Goal: Task Accomplishment & Management: Complete application form

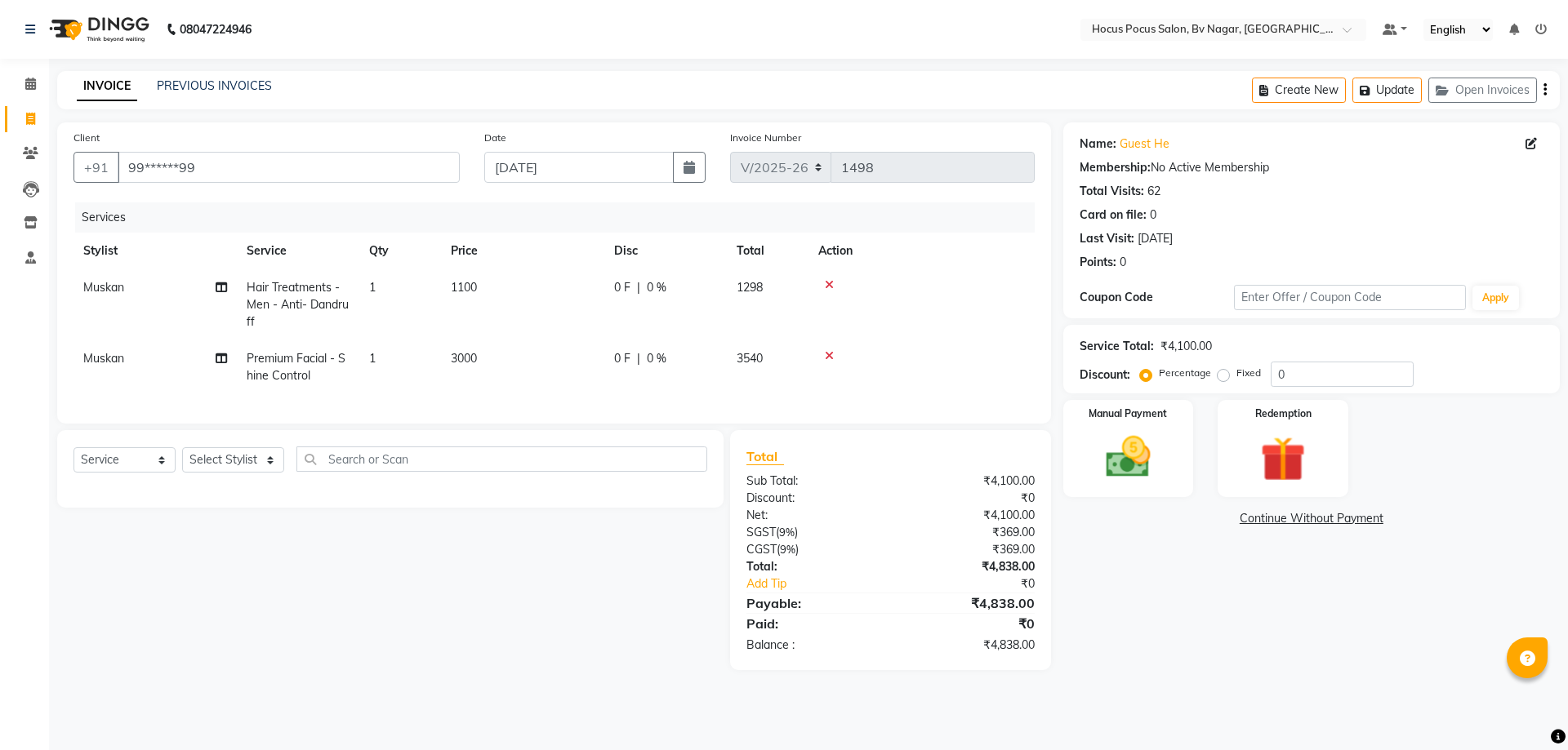
select select "6056"
select select "service"
click at [1397, 92] on button "Update" at bounding box center [1387, 90] width 69 height 26
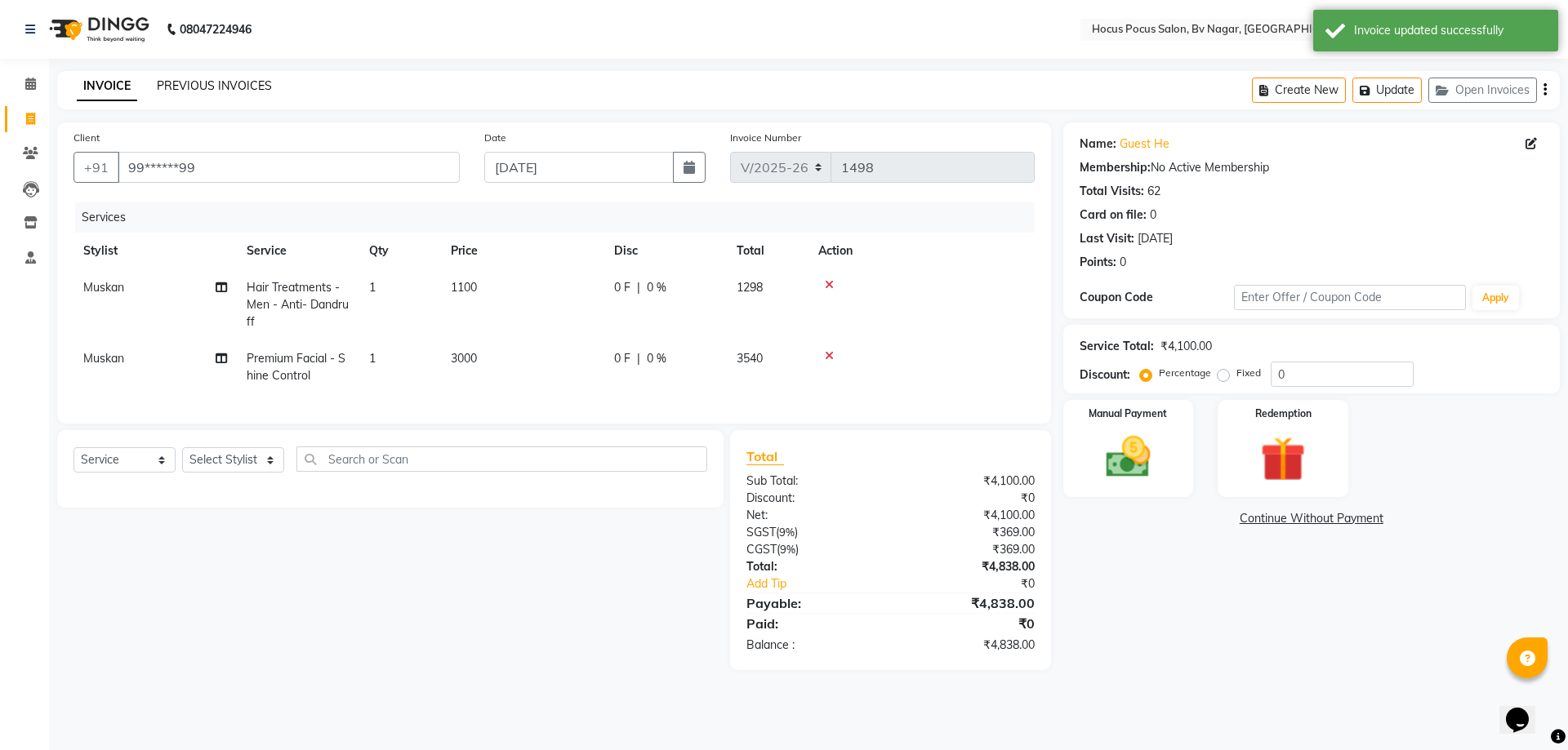
click at [257, 85] on link "PREVIOUS INVOICES" at bounding box center [214, 86] width 115 height 15
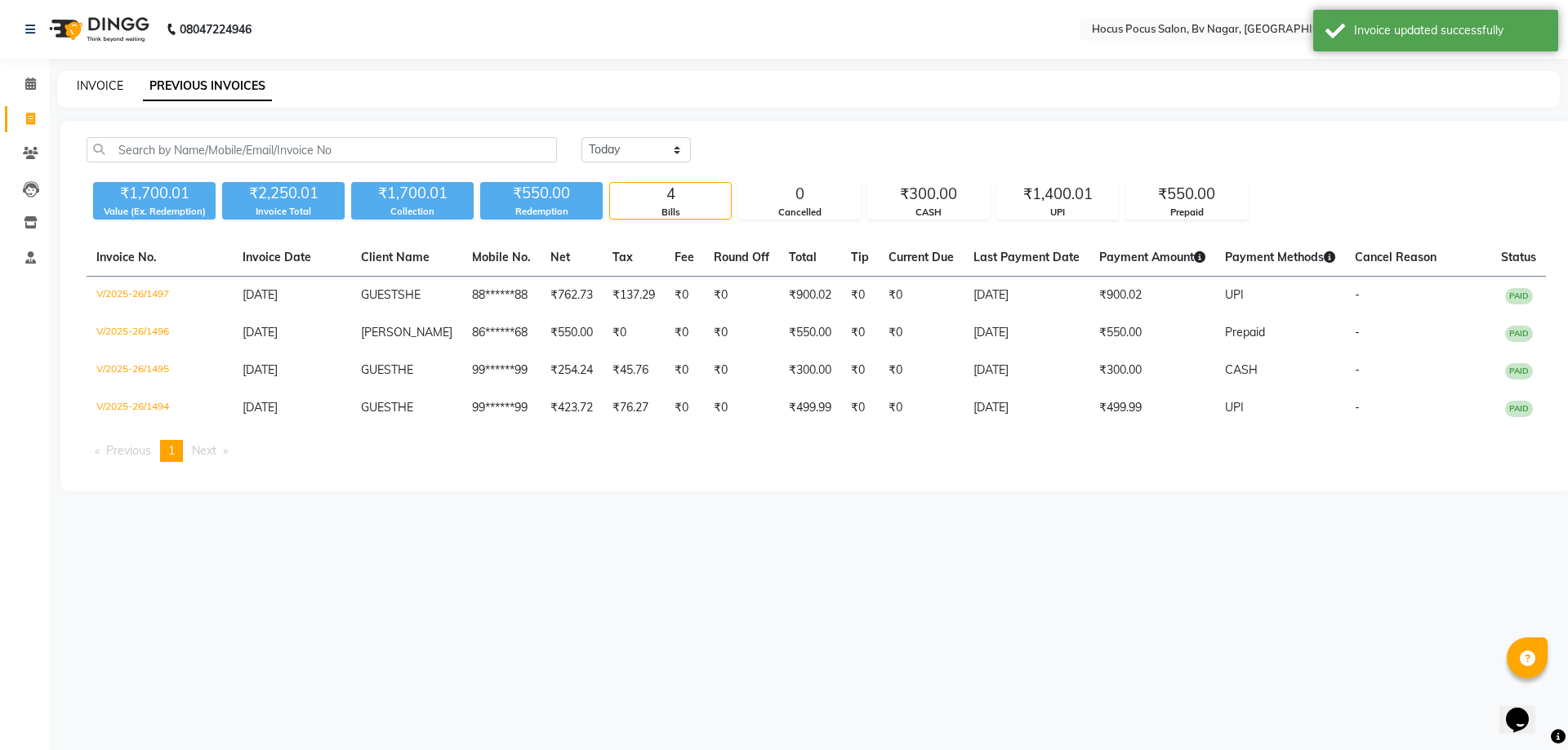
click at [98, 90] on link "INVOICE" at bounding box center [100, 86] width 46 height 15
select select "6056"
select select "service"
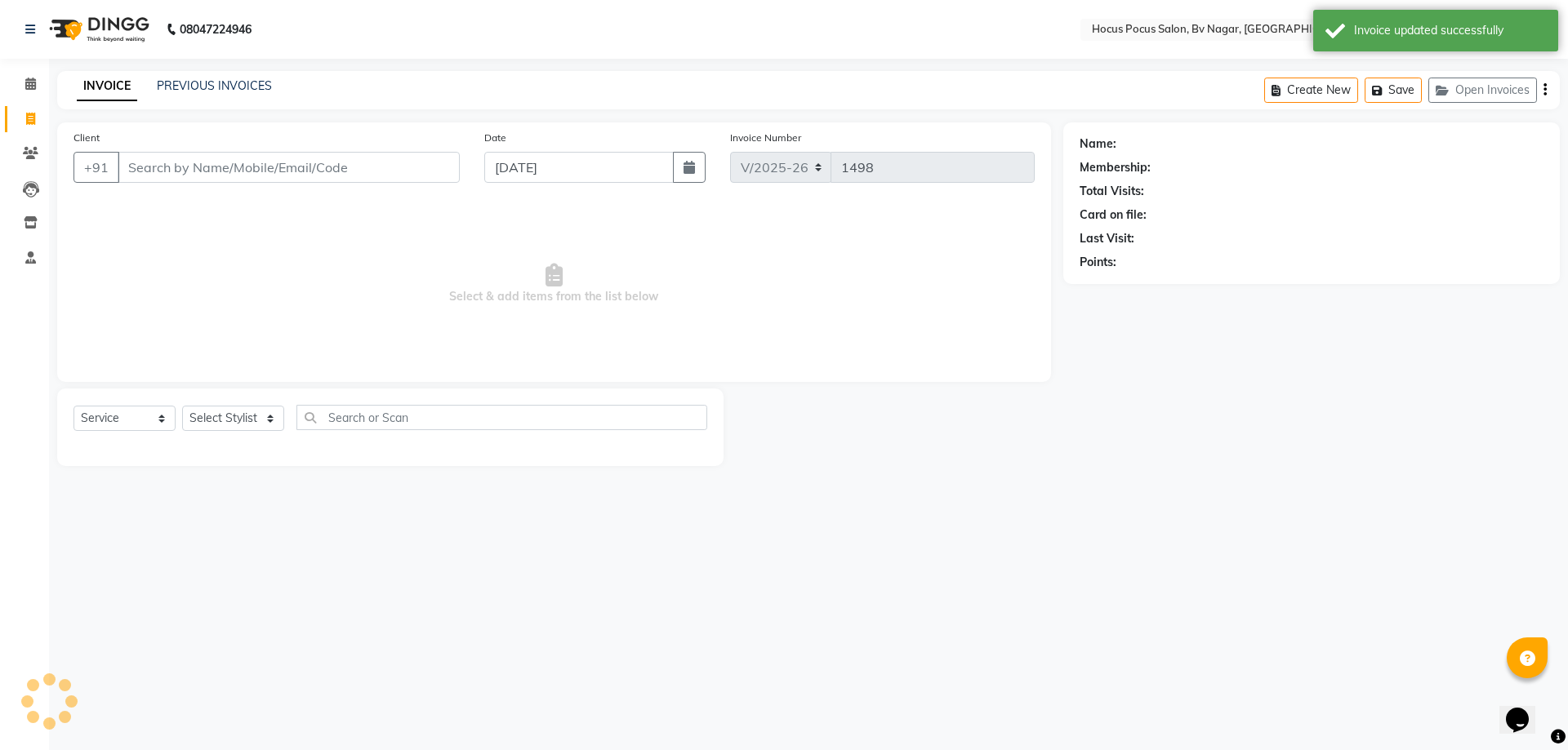
click at [273, 168] on input "Client" at bounding box center [289, 167] width 342 height 31
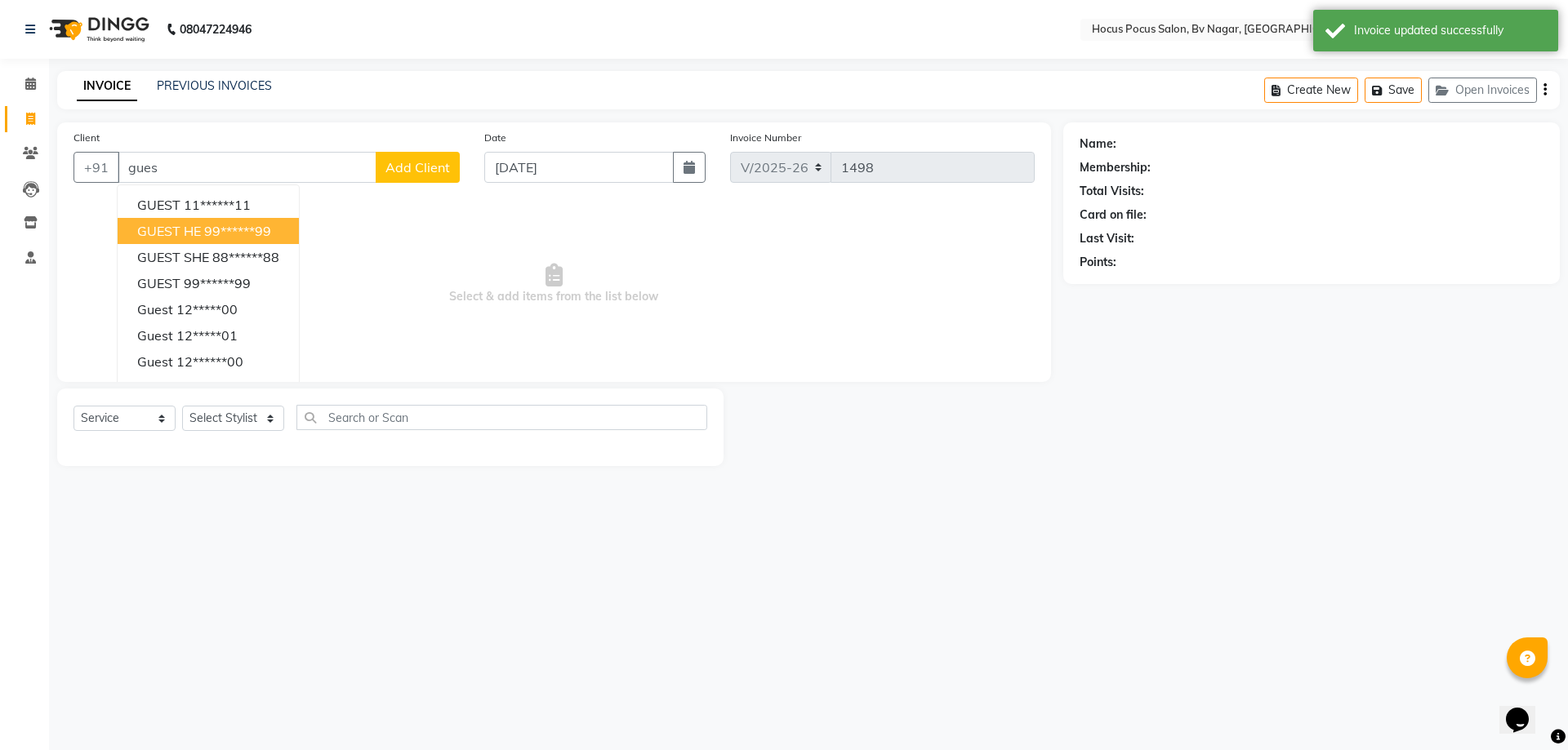
click at [240, 232] on ngb-highlight "99******99" at bounding box center [237, 231] width 67 height 16
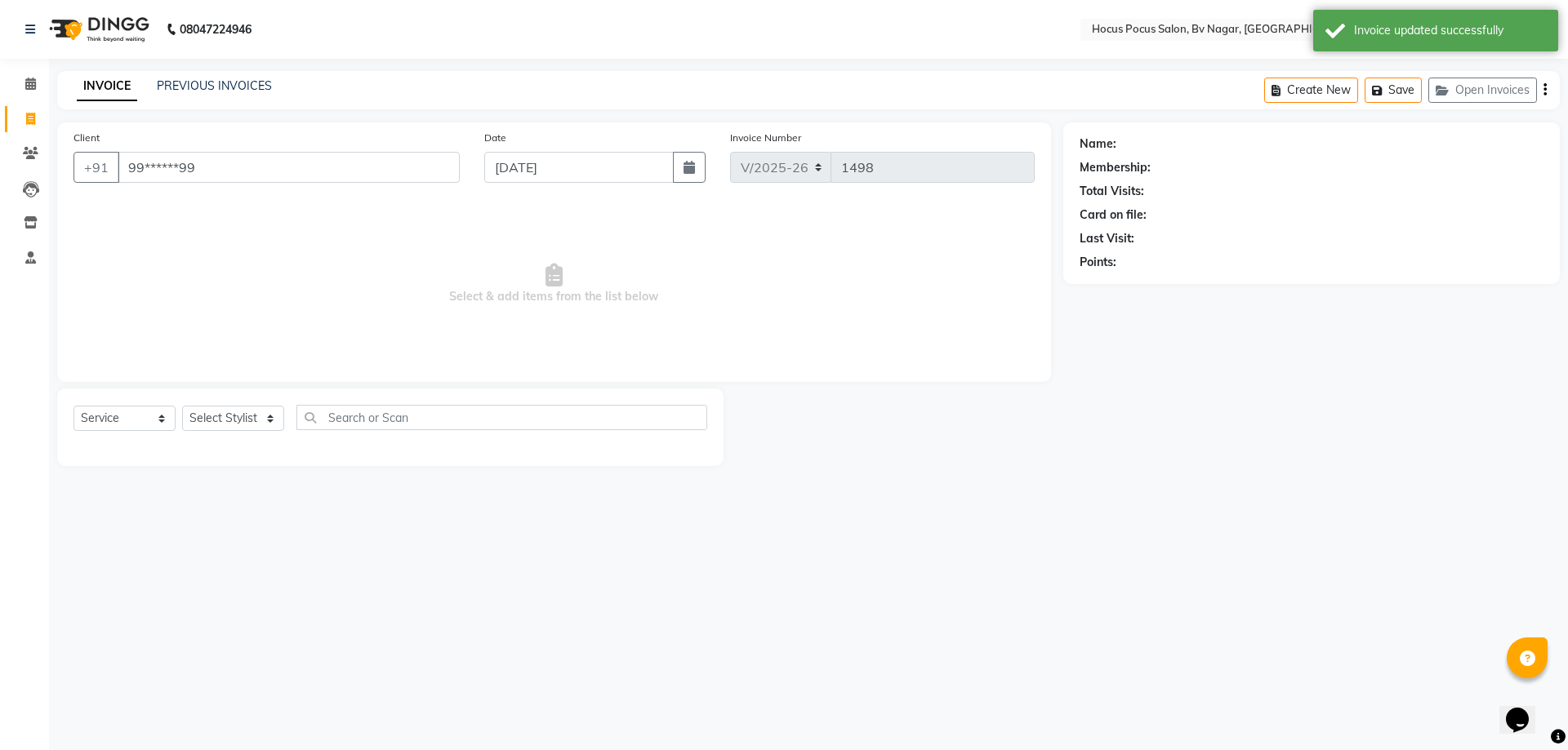
type input "99******99"
click at [229, 415] on select "Select Stylist [PERSON_NAME] [PERSON_NAME] hocus pocus [PERSON_NAME] Sashy" at bounding box center [233, 418] width 102 height 26
select select "62622"
click at [182, 405] on select "Select Stylist [PERSON_NAME] [PERSON_NAME] hocus pocus [PERSON_NAME] Sashy" at bounding box center [233, 418] width 102 height 26
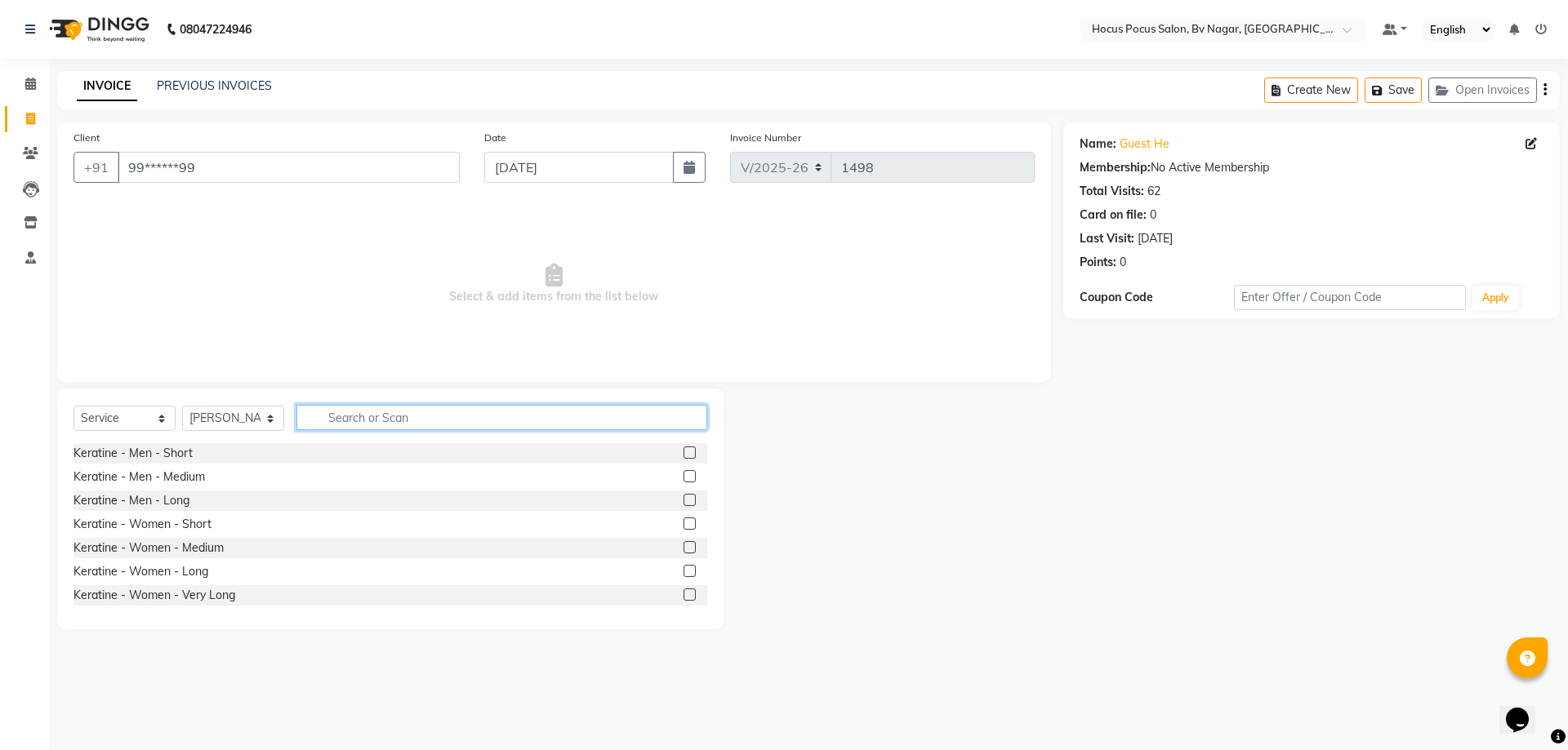
click at [376, 416] on input "text" at bounding box center [502, 417] width 411 height 26
type input "hair"
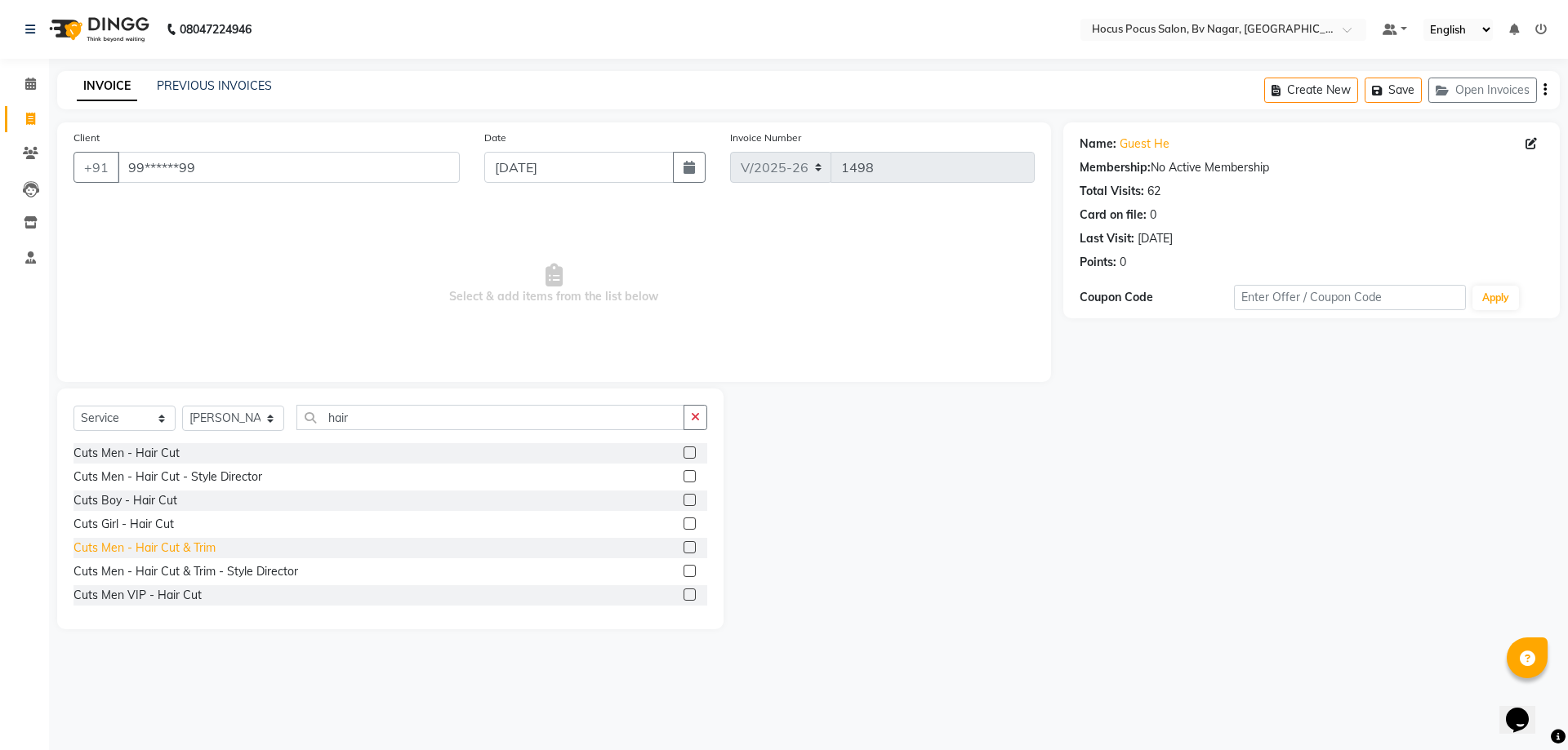
click at [198, 543] on div "Cuts Men - Hair Cut & Trim" at bounding box center [144, 548] width 142 height 17
checkbox input "false"
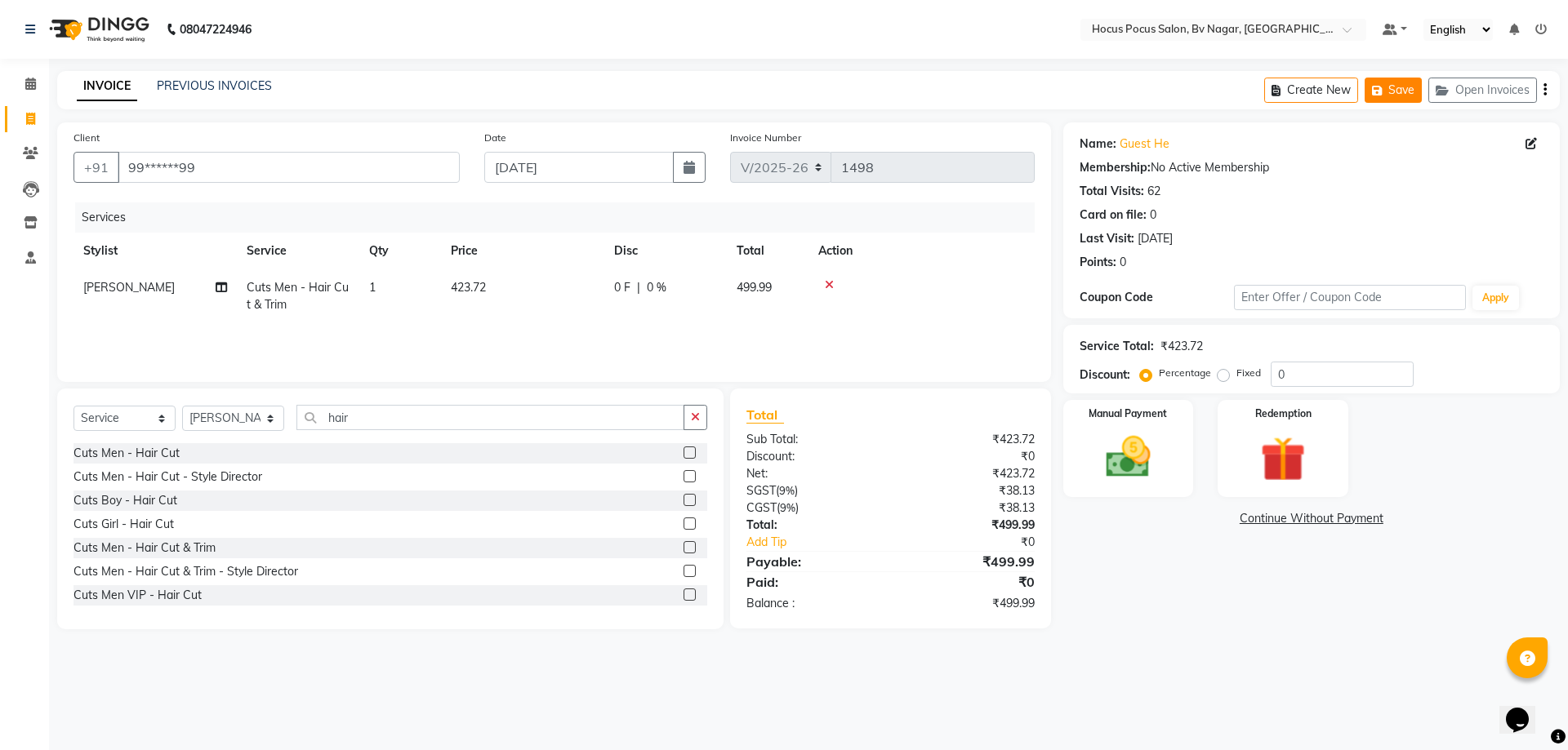
click at [1382, 93] on icon "button" at bounding box center [1380, 91] width 16 height 12
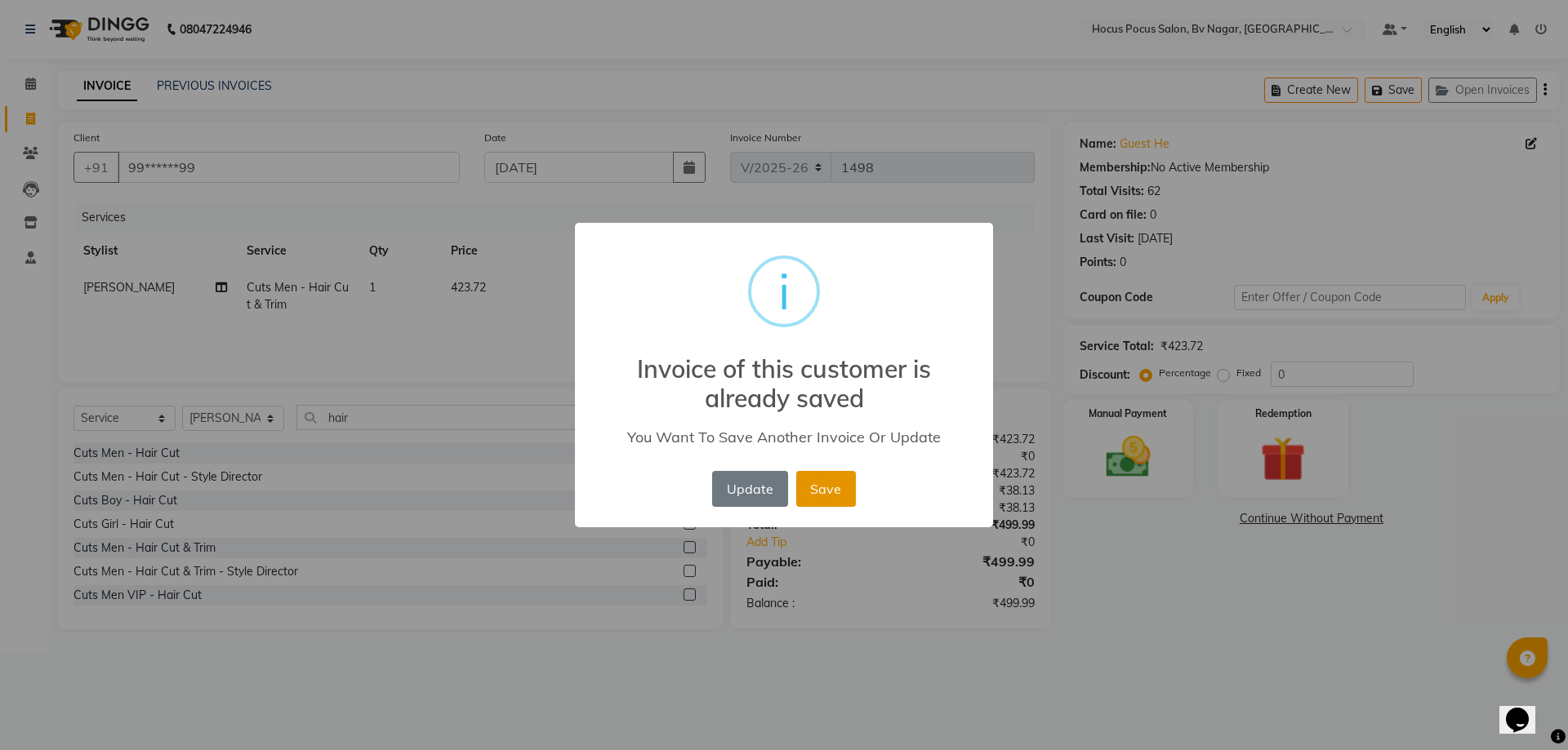
click at [822, 480] on button "Save" at bounding box center [826, 490] width 59 height 36
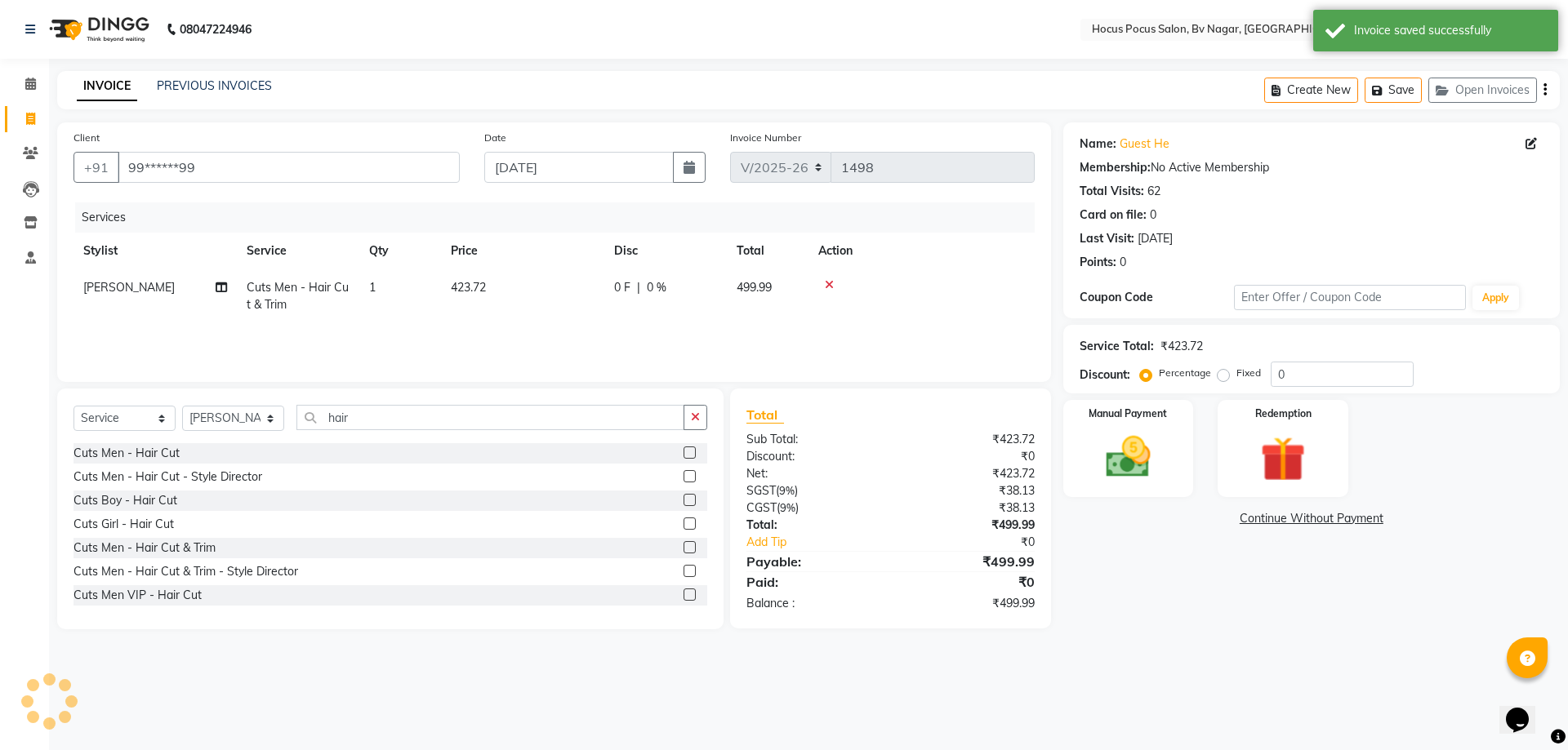
click at [1475, 76] on div "Create New Save Open Invoices" at bounding box center [1412, 90] width 296 height 39
click at [1473, 90] on button "Open Invoices" at bounding box center [1483, 90] width 109 height 26
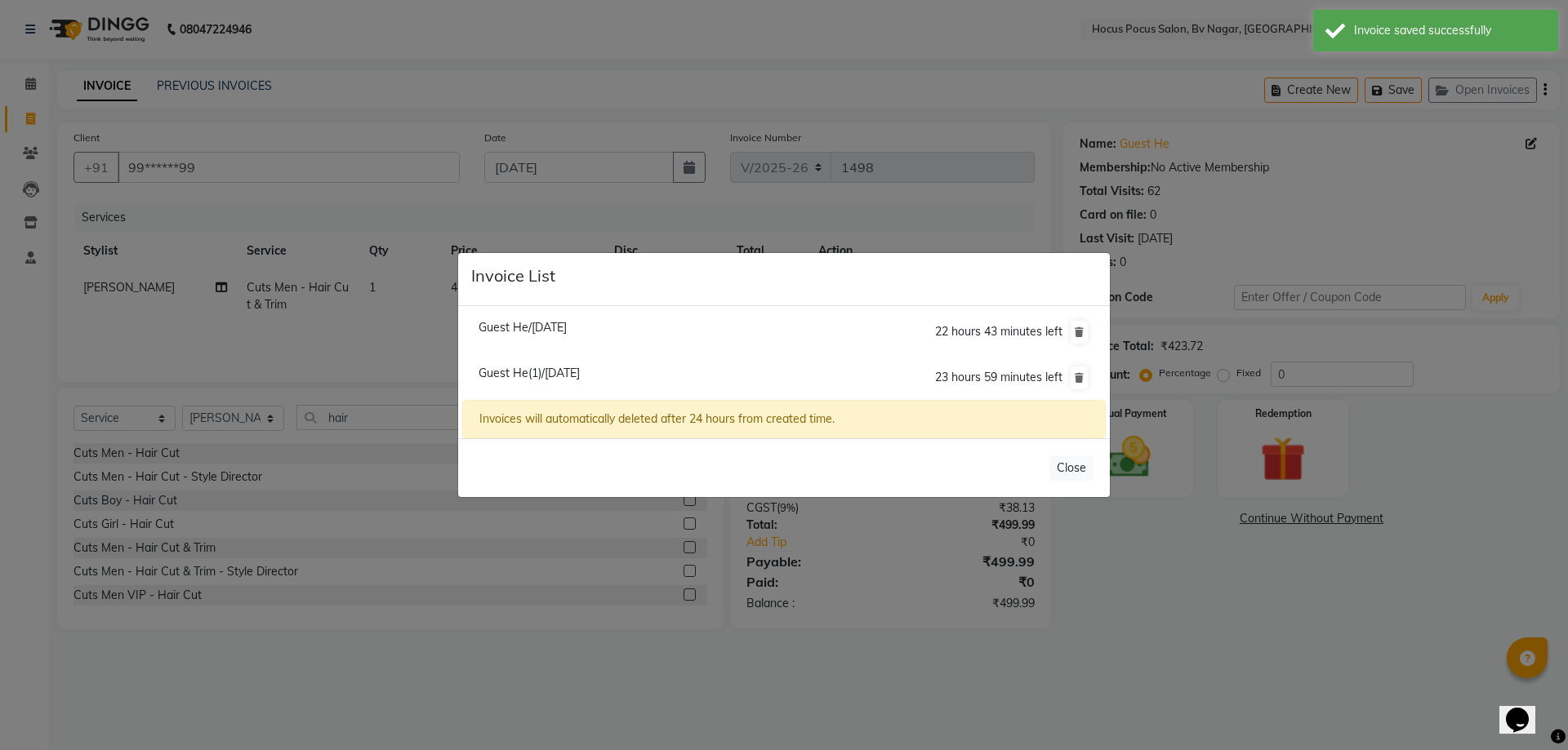
click at [567, 322] on span "Guest He/[DATE]" at bounding box center [523, 327] width 88 height 15
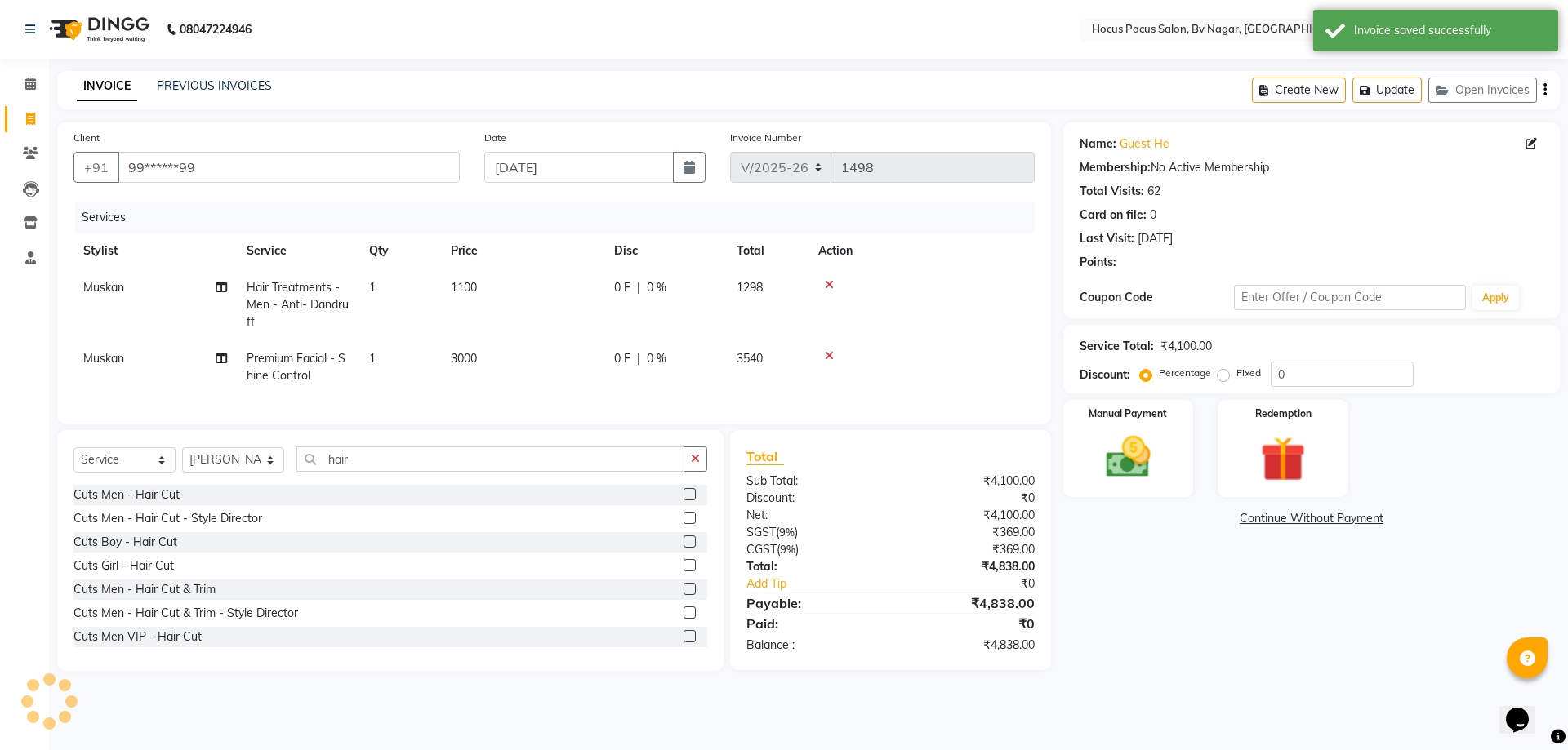
select select
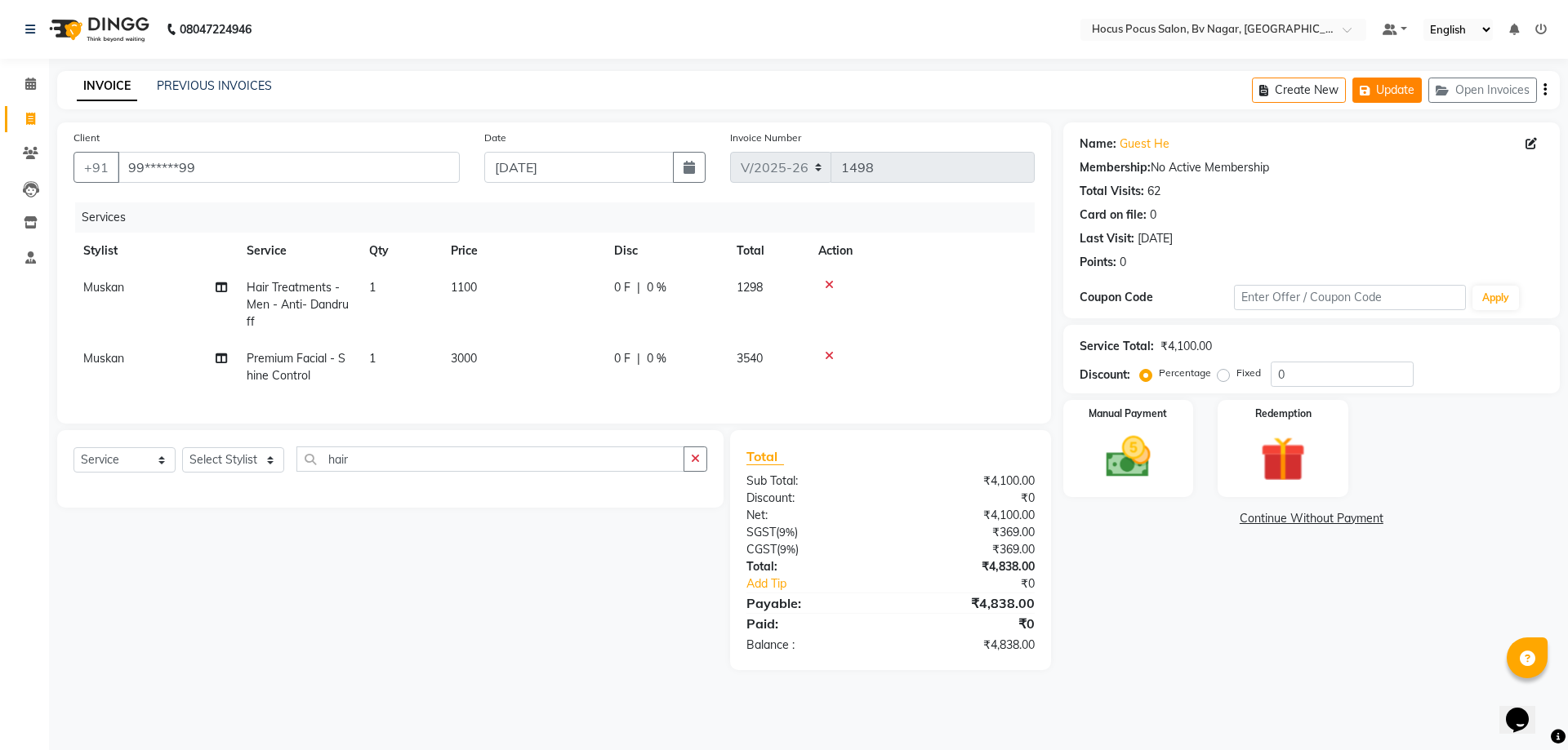
click at [1407, 91] on button "Update" at bounding box center [1387, 90] width 69 height 26
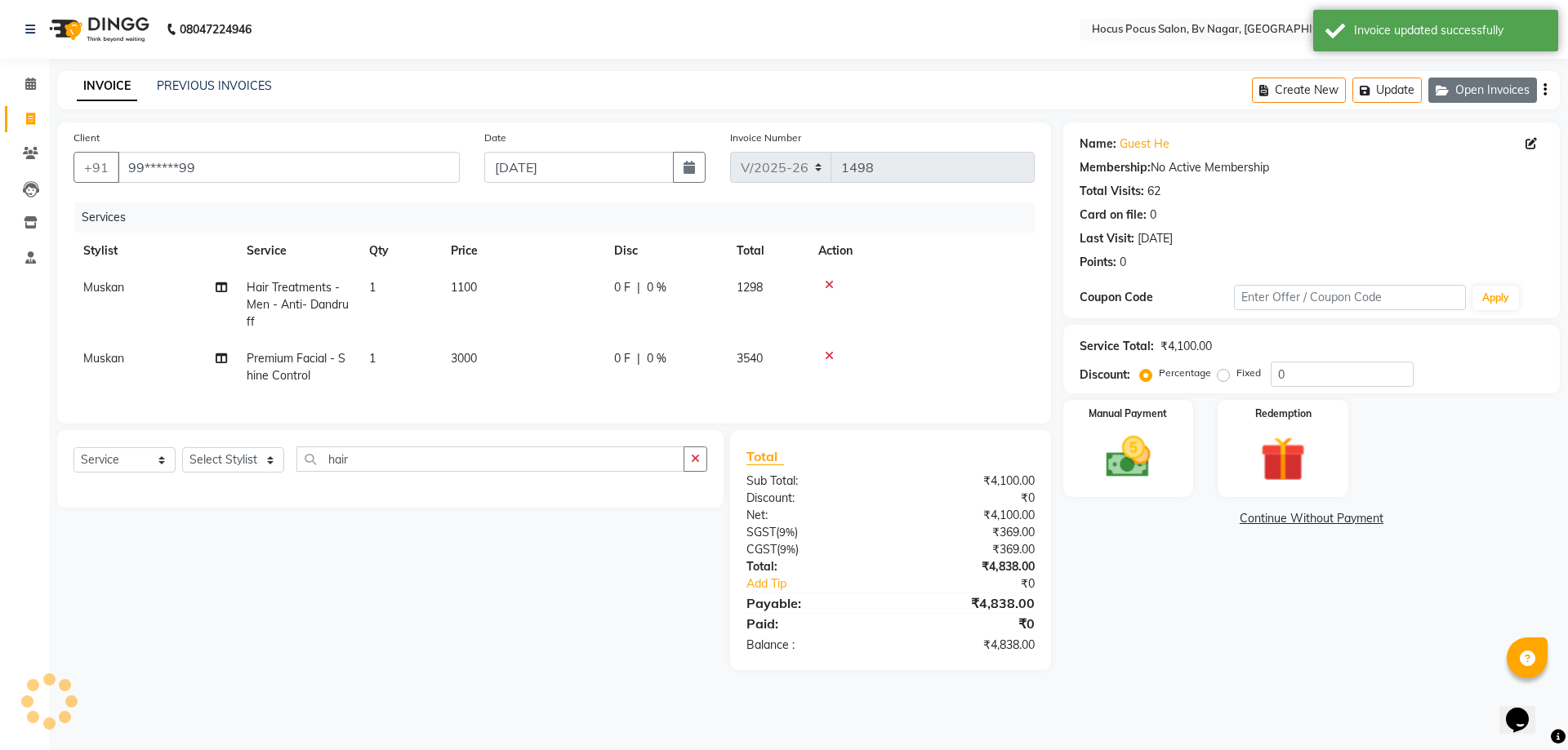
click at [1487, 100] on button "Open Invoices" at bounding box center [1483, 90] width 109 height 26
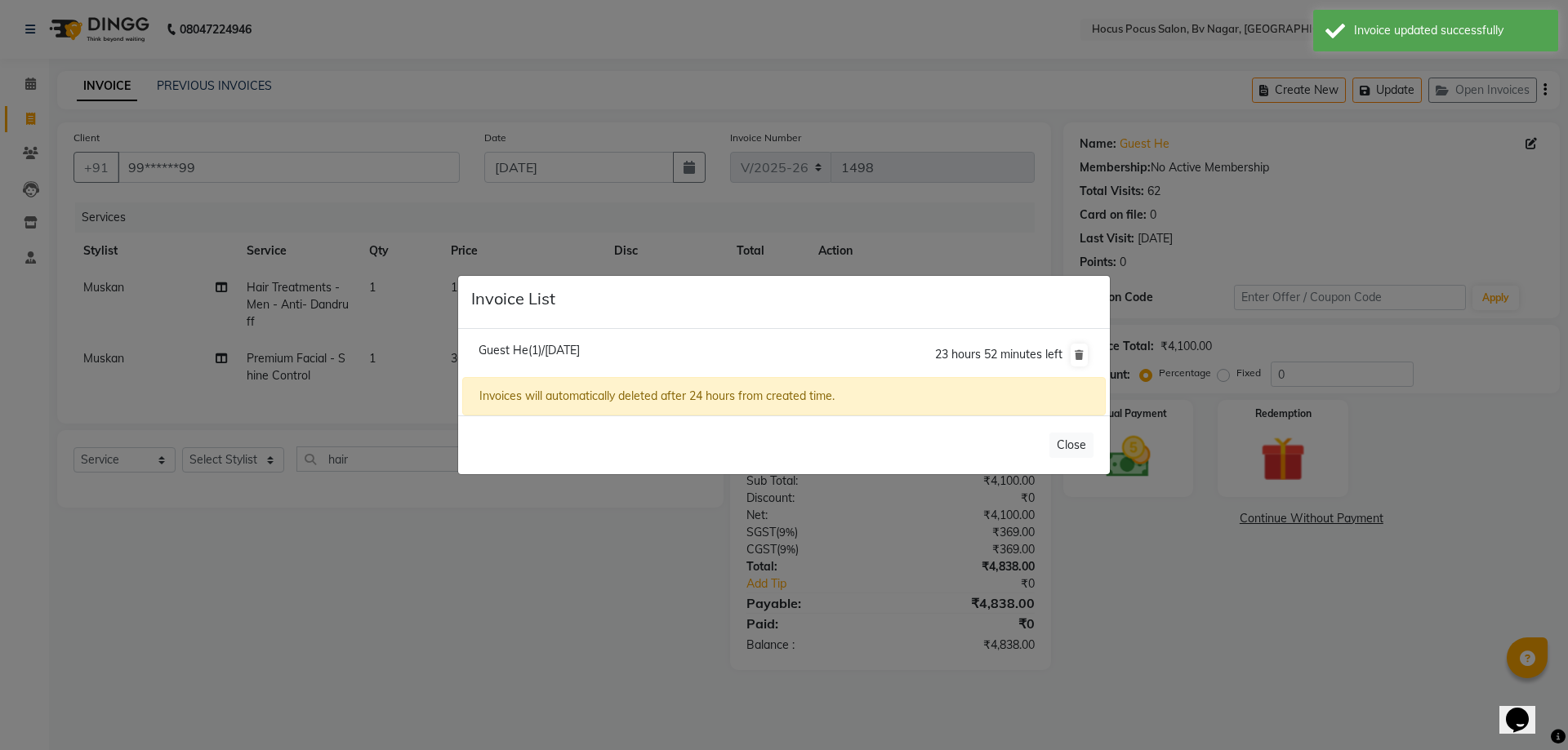
click at [580, 349] on span "Guest He(1)/[DATE]" at bounding box center [529, 350] width 101 height 15
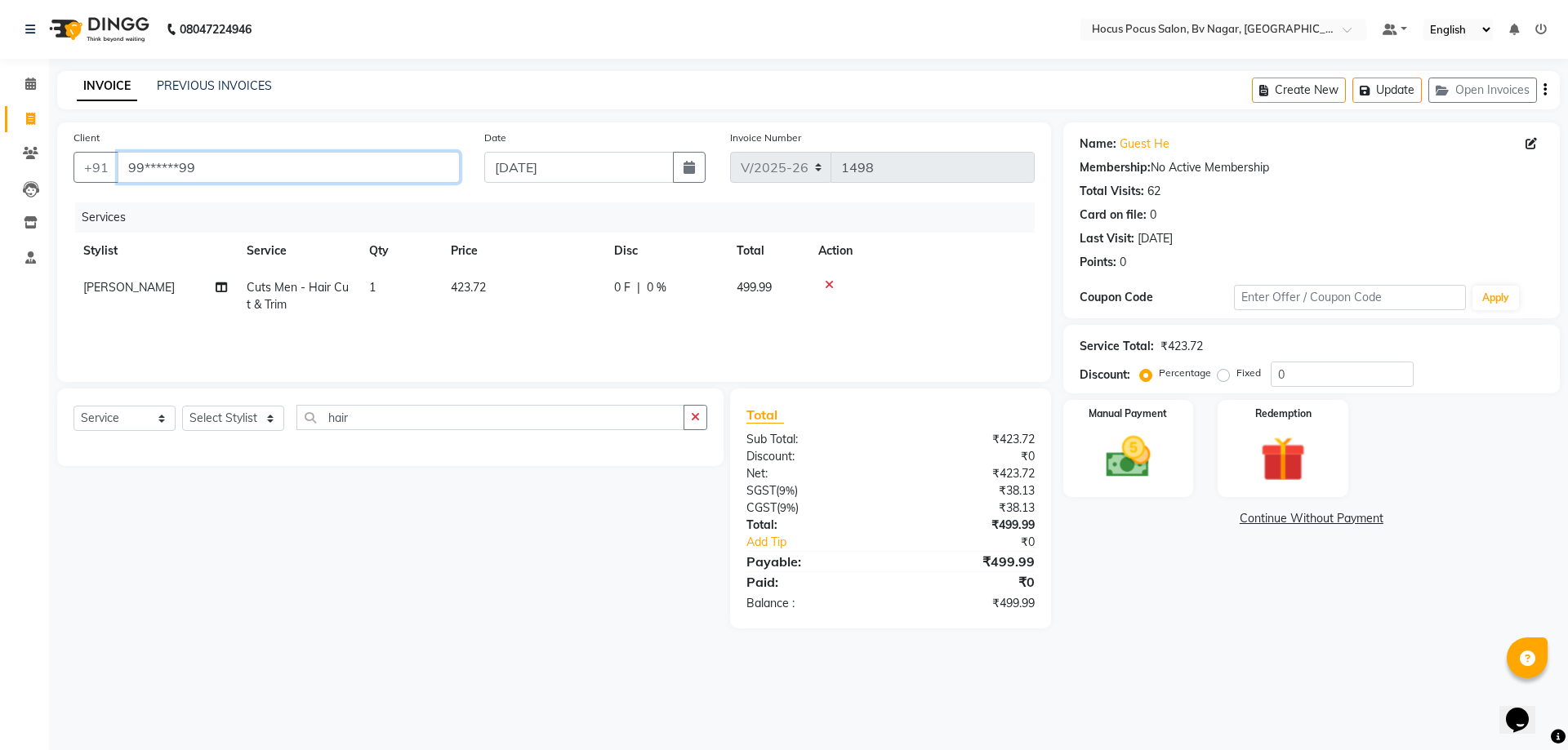
click at [382, 163] on input "99******99" at bounding box center [289, 167] width 342 height 31
type input "9"
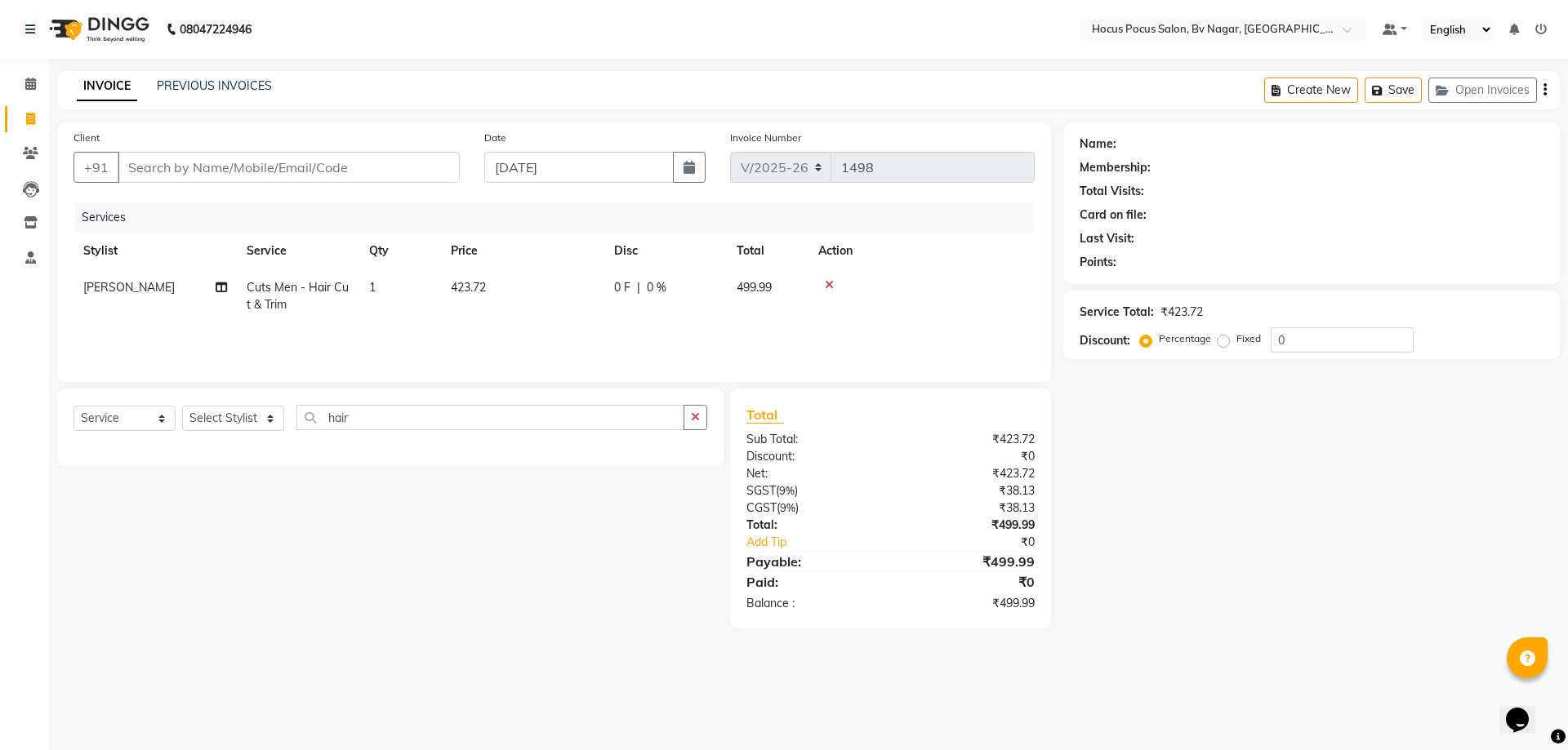
click at [509, 285] on td "423.72" at bounding box center [523, 296] width 163 height 54
select select "62622"
click at [590, 293] on input "423.72" at bounding box center [599, 292] width 143 height 26
type input "4"
type input "500"
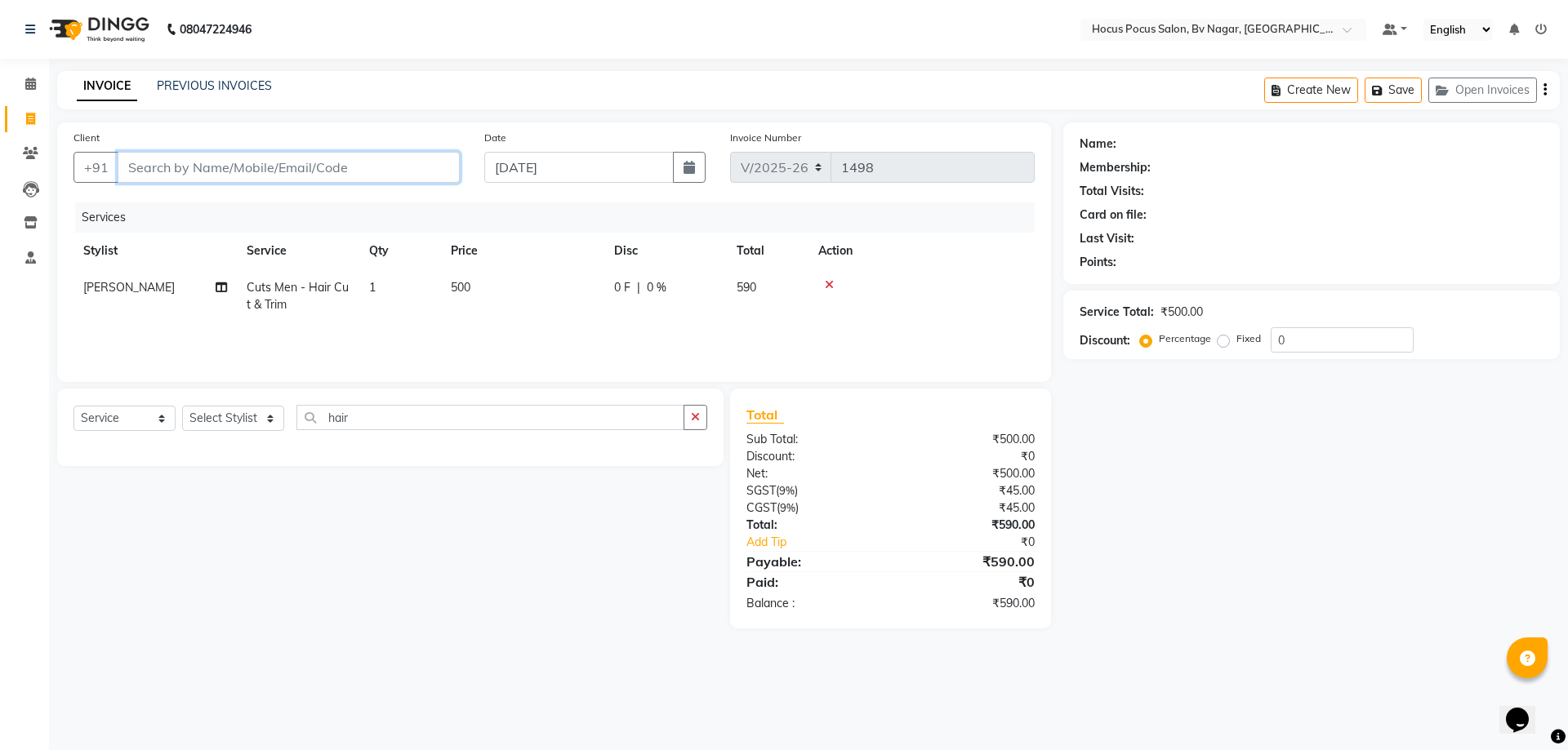
click at [408, 171] on input "Client" at bounding box center [289, 167] width 342 height 31
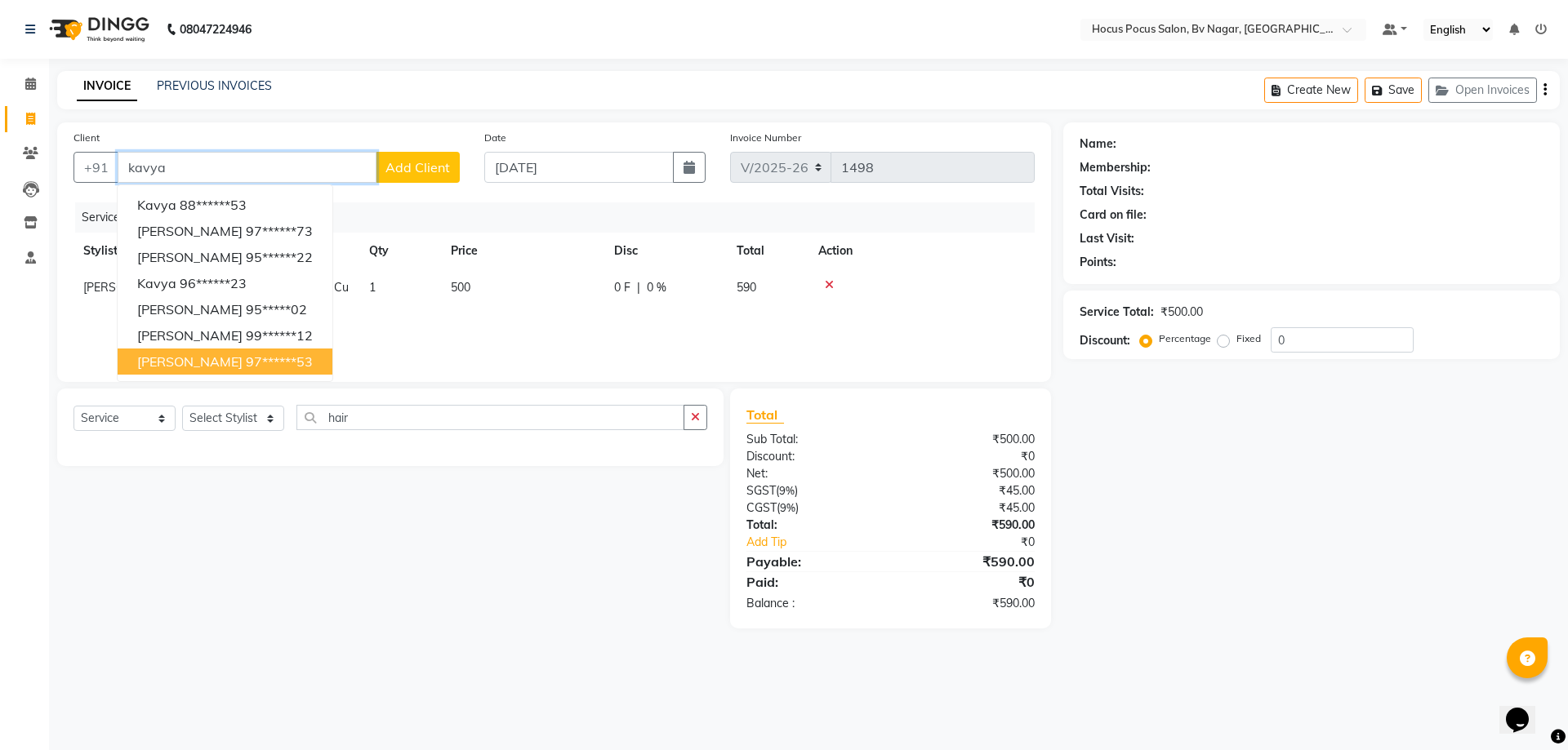
click at [268, 359] on button "[PERSON_NAME] M 97******53" at bounding box center [225, 362] width 215 height 26
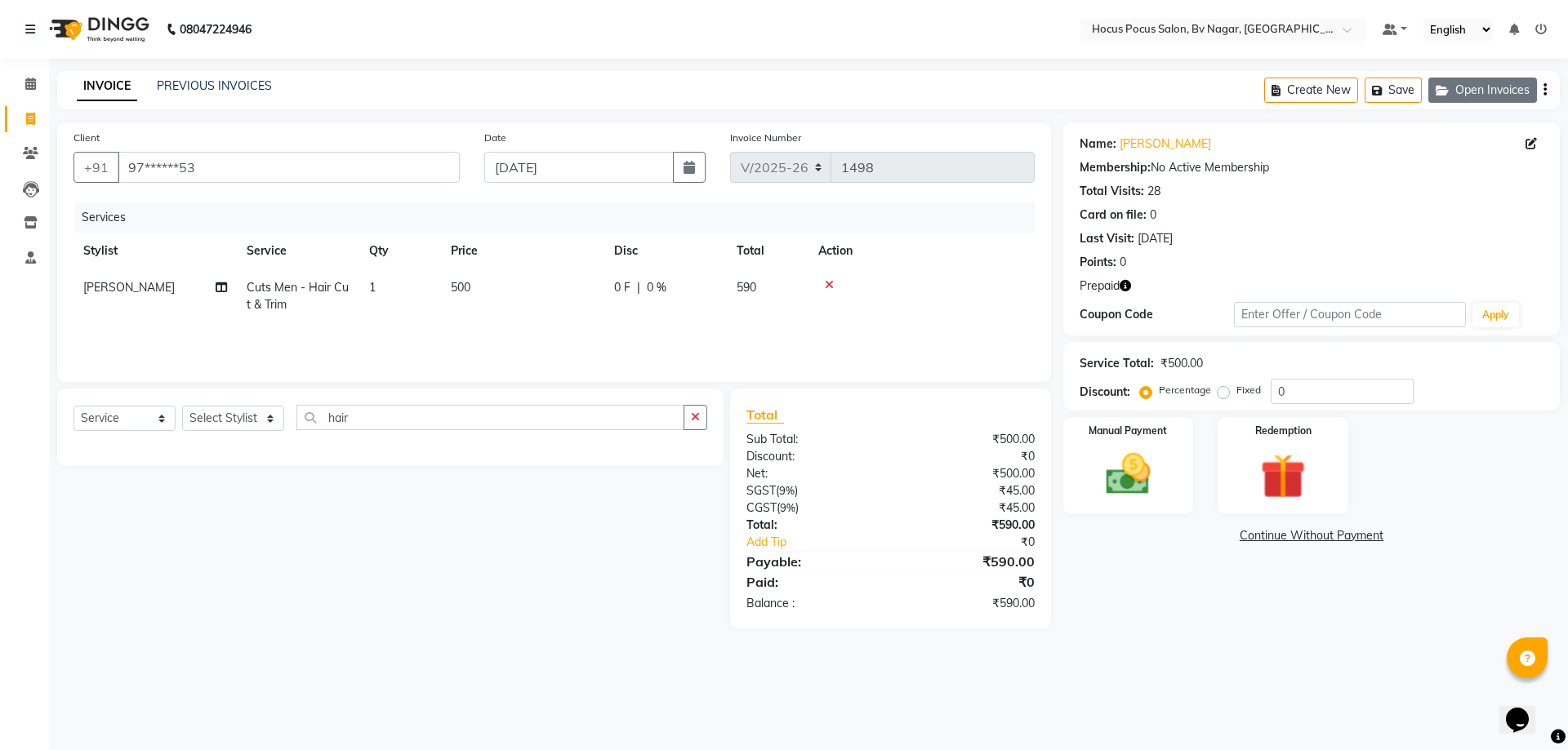
click at [1475, 83] on button "Open Invoices" at bounding box center [1483, 90] width 109 height 26
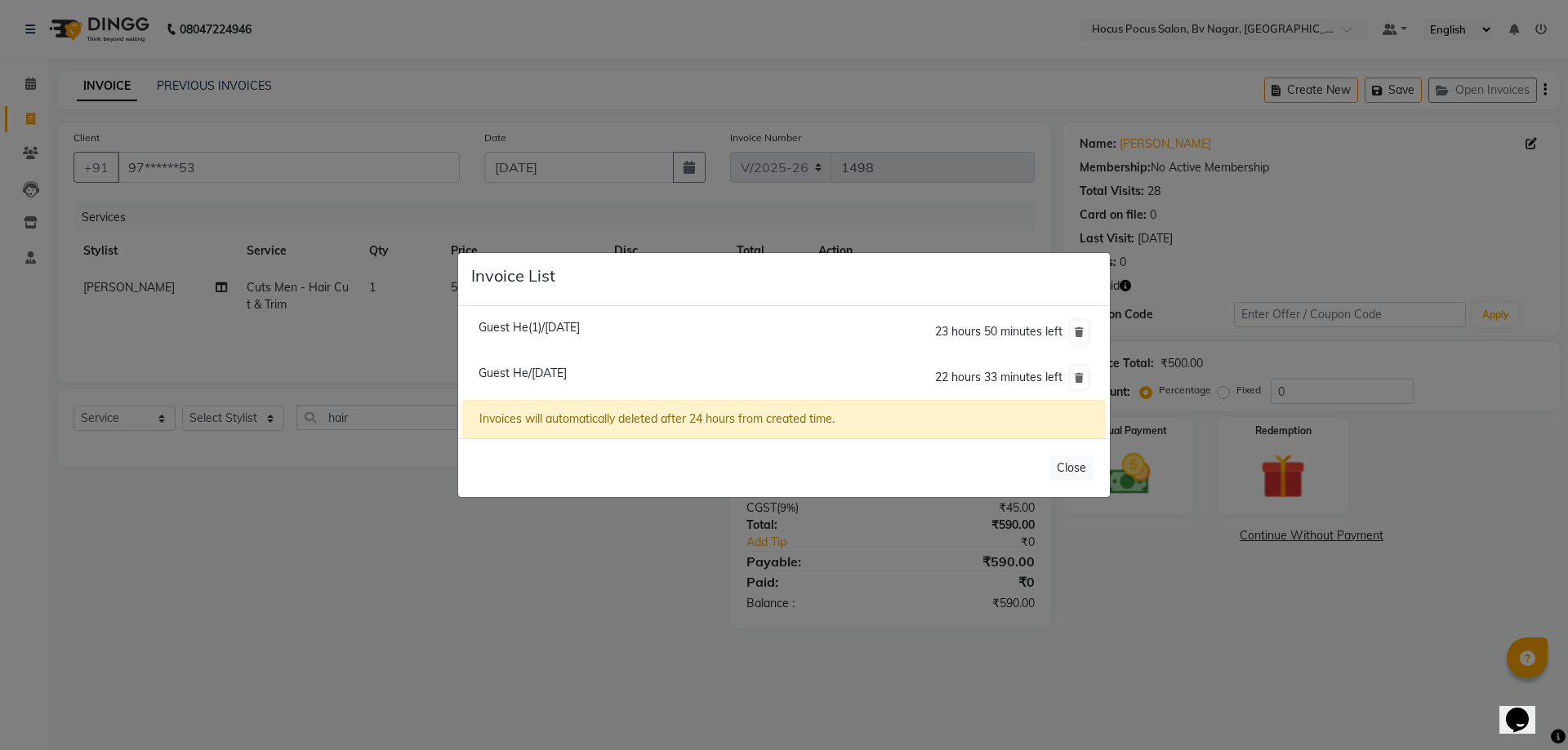
click at [556, 374] on span "Guest He/[DATE]" at bounding box center [523, 373] width 88 height 15
type input "99******99"
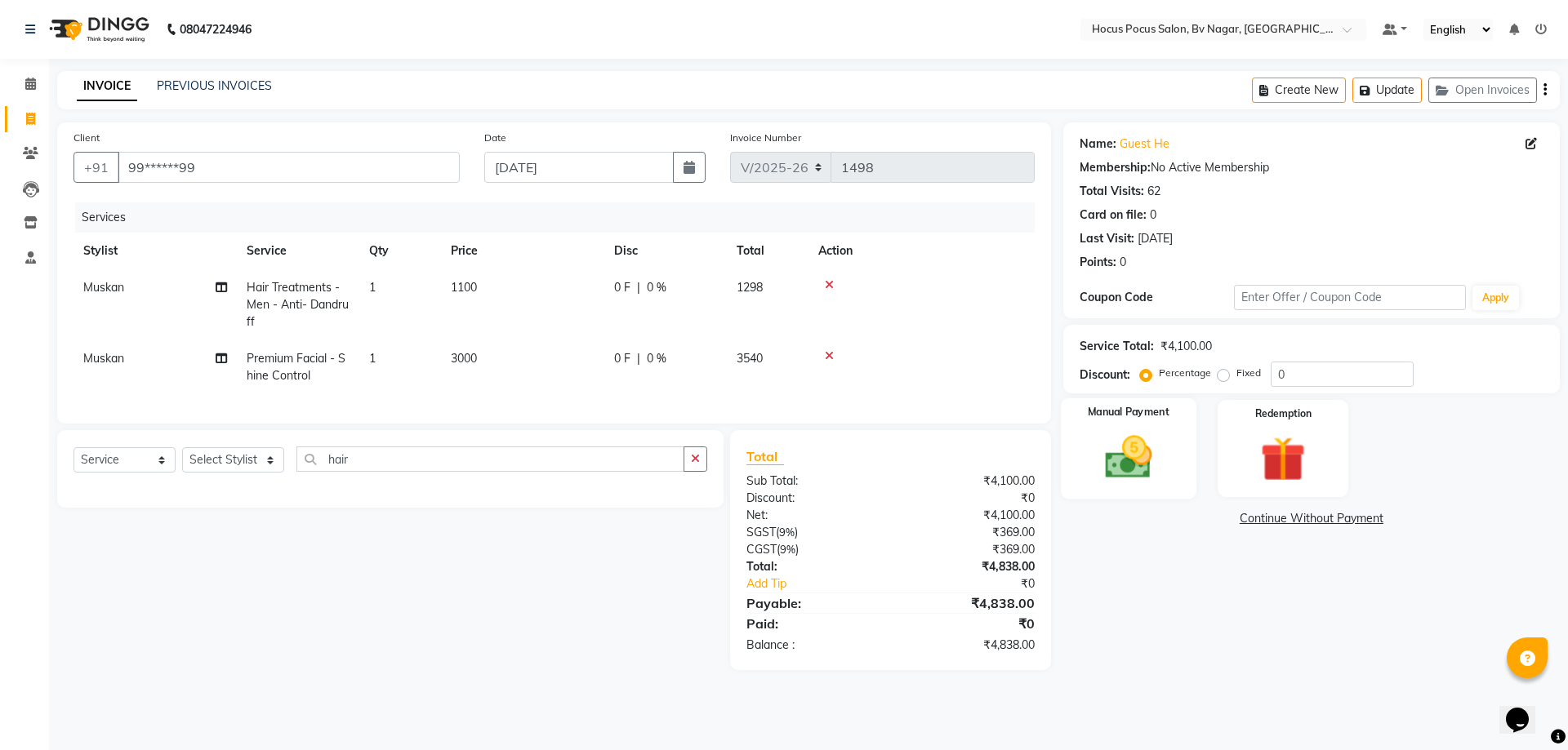
click at [1138, 464] on img at bounding box center [1129, 457] width 76 height 54
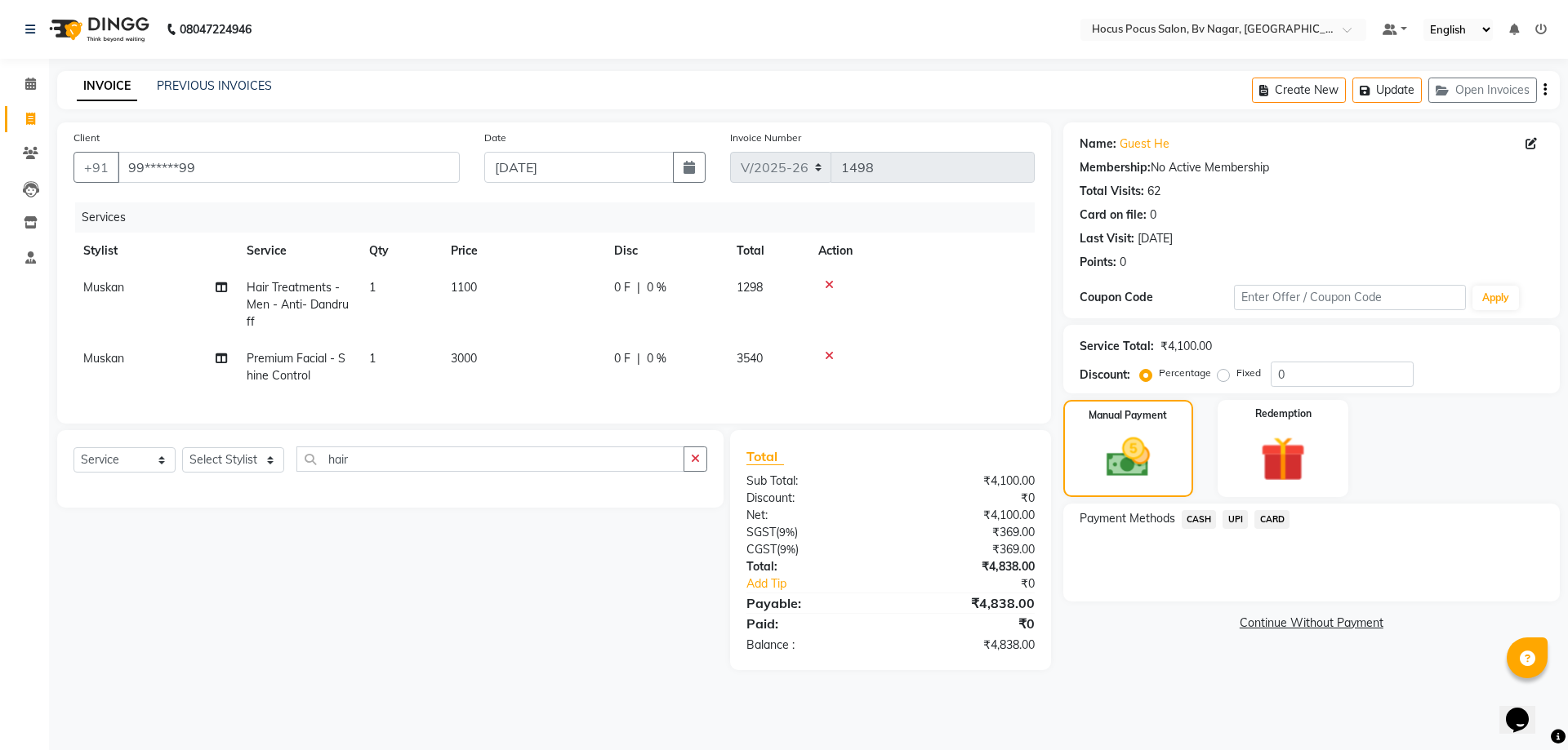
click at [1266, 524] on span "CARD" at bounding box center [1272, 519] width 35 height 19
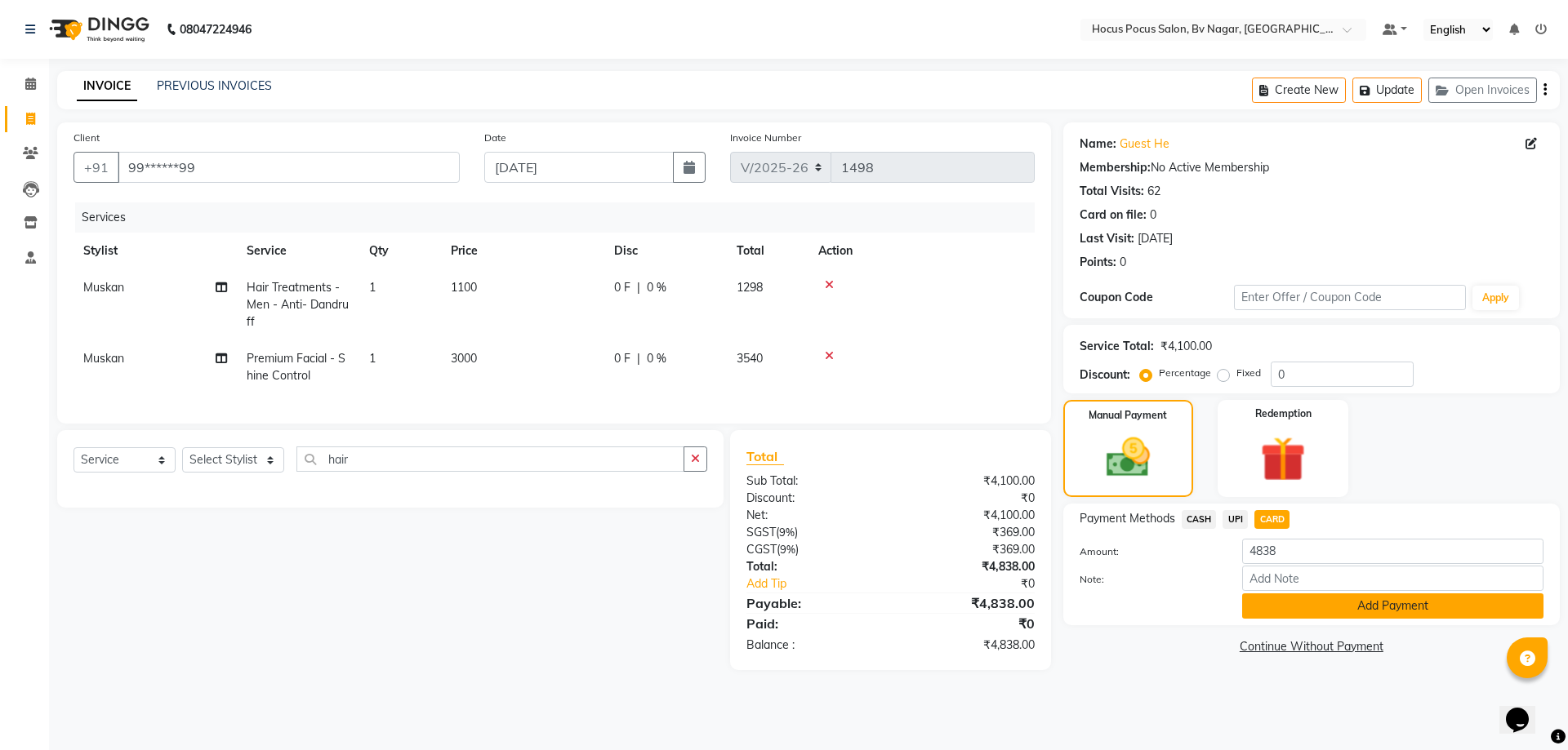
click at [1267, 608] on button "Add Payment" at bounding box center [1393, 606] width 302 height 26
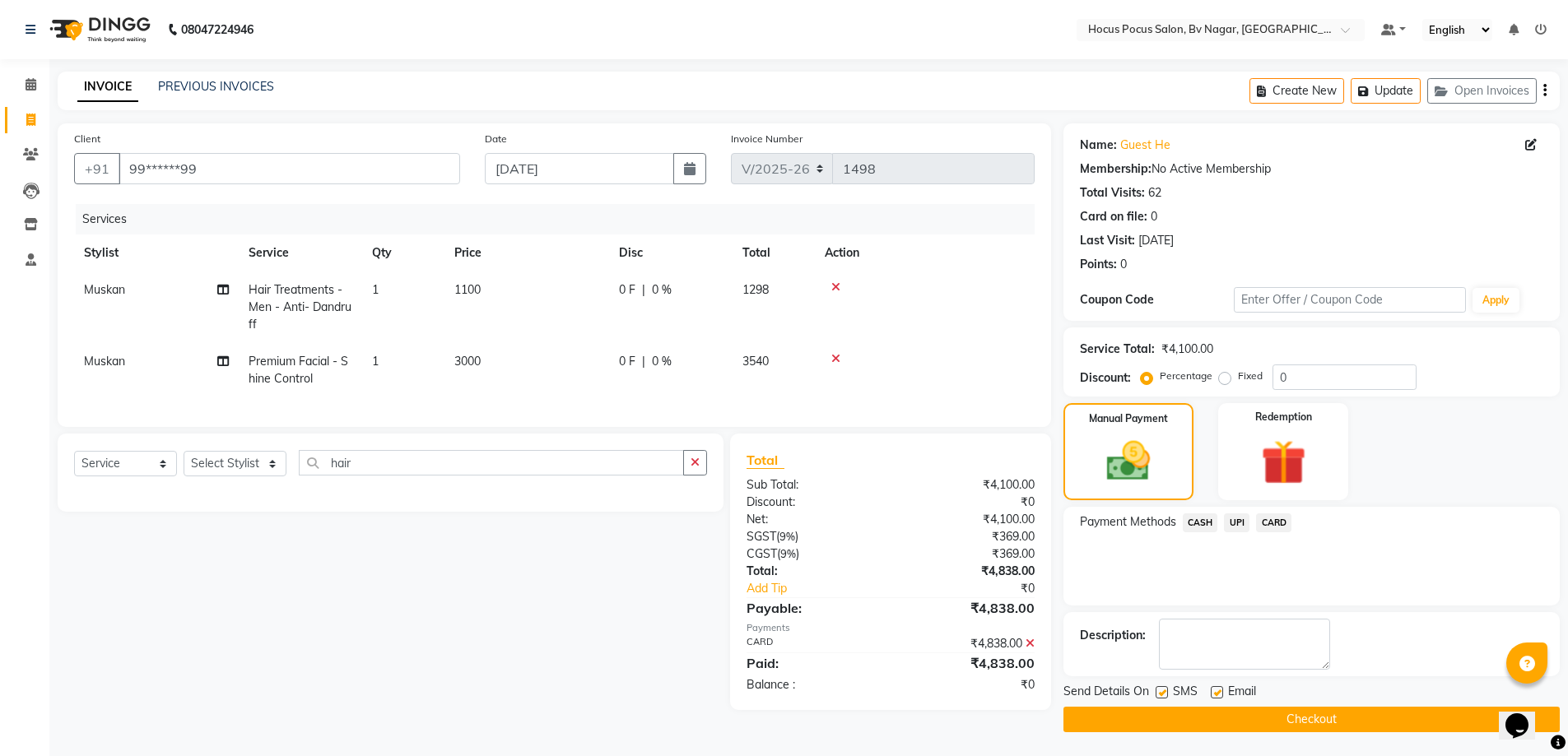
scroll to position [1, 0]
click at [1161, 695] on label at bounding box center [1162, 691] width 12 height 12
click at [1161, 695] on input "checkbox" at bounding box center [1161, 692] width 11 height 11
checkbox input "false"
click at [1170, 714] on button "Checkout" at bounding box center [1311, 719] width 496 height 26
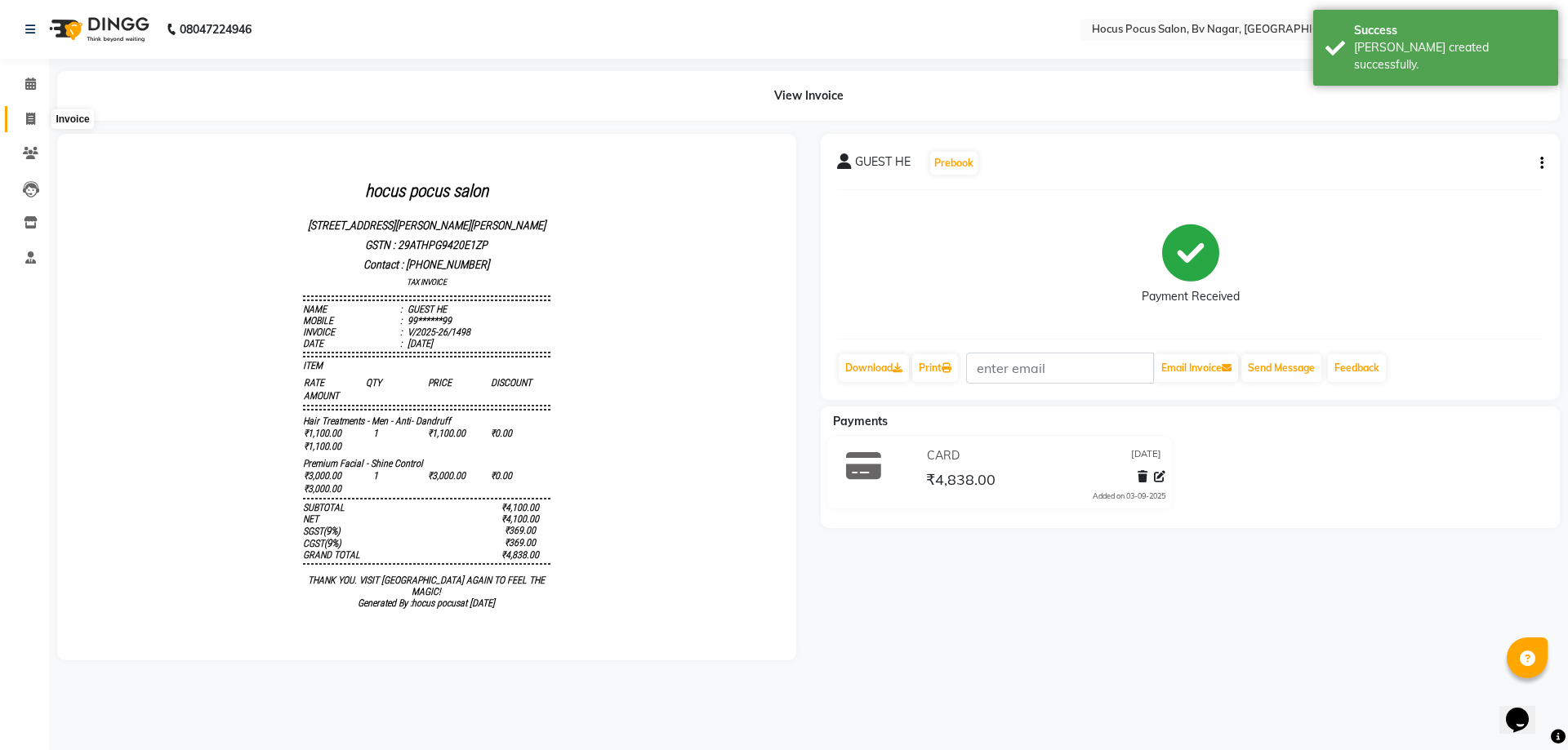
click at [34, 123] on icon at bounding box center [31, 119] width 9 height 12
select select "service"
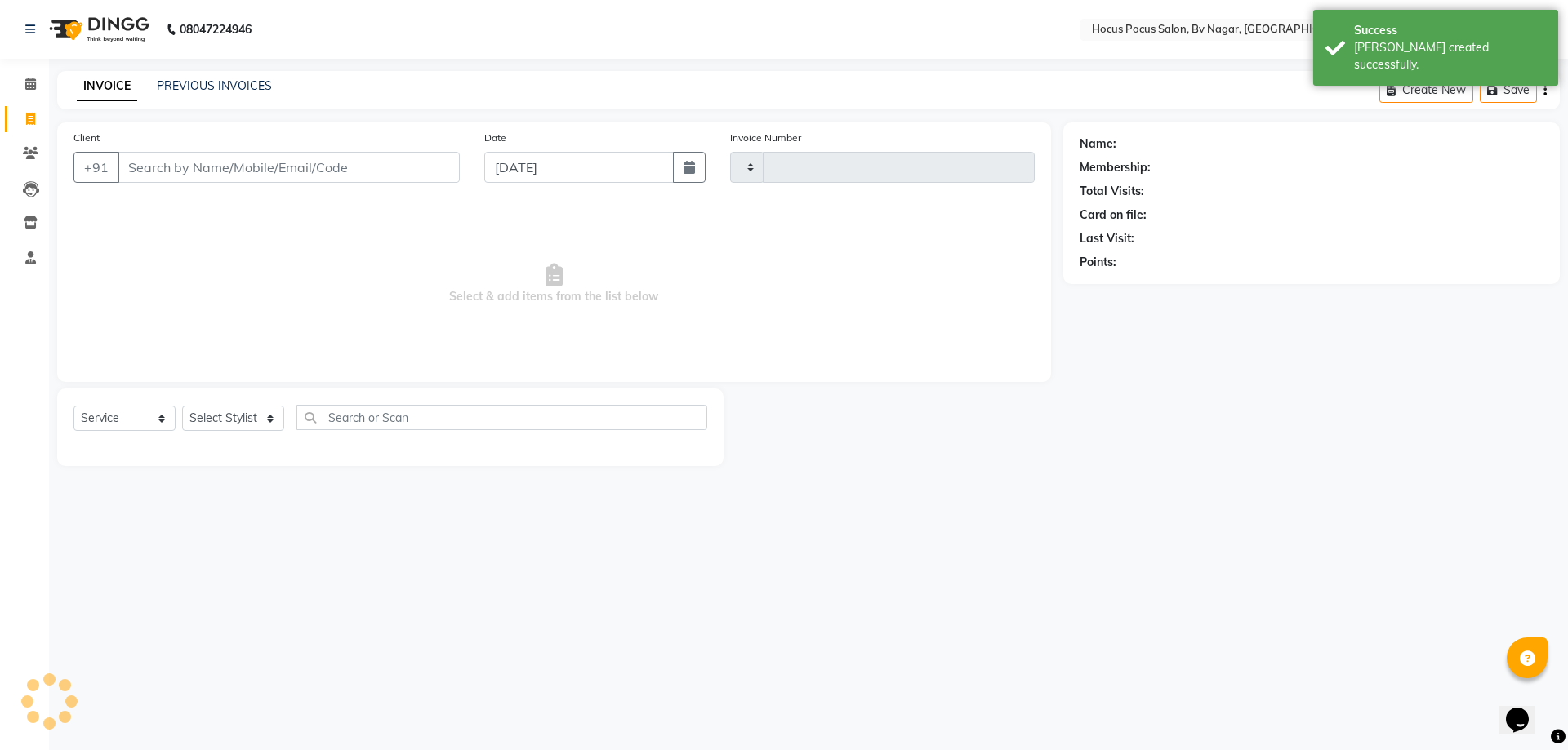
type input "1499"
select select "6056"
click at [171, 84] on link "PREVIOUS INVOICES" at bounding box center [214, 86] width 115 height 15
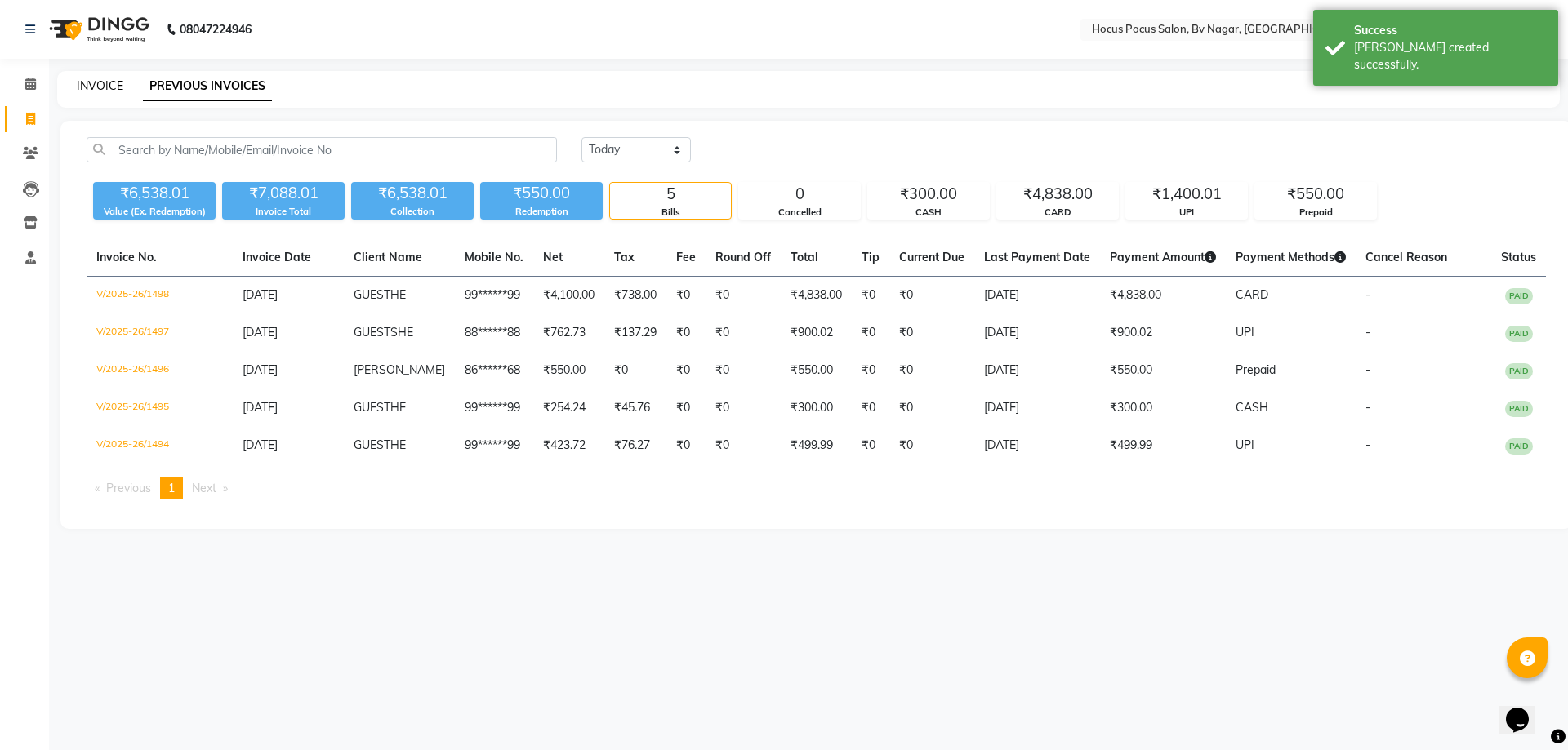
click at [104, 79] on link "INVOICE" at bounding box center [100, 86] width 46 height 15
select select "6056"
select select "service"
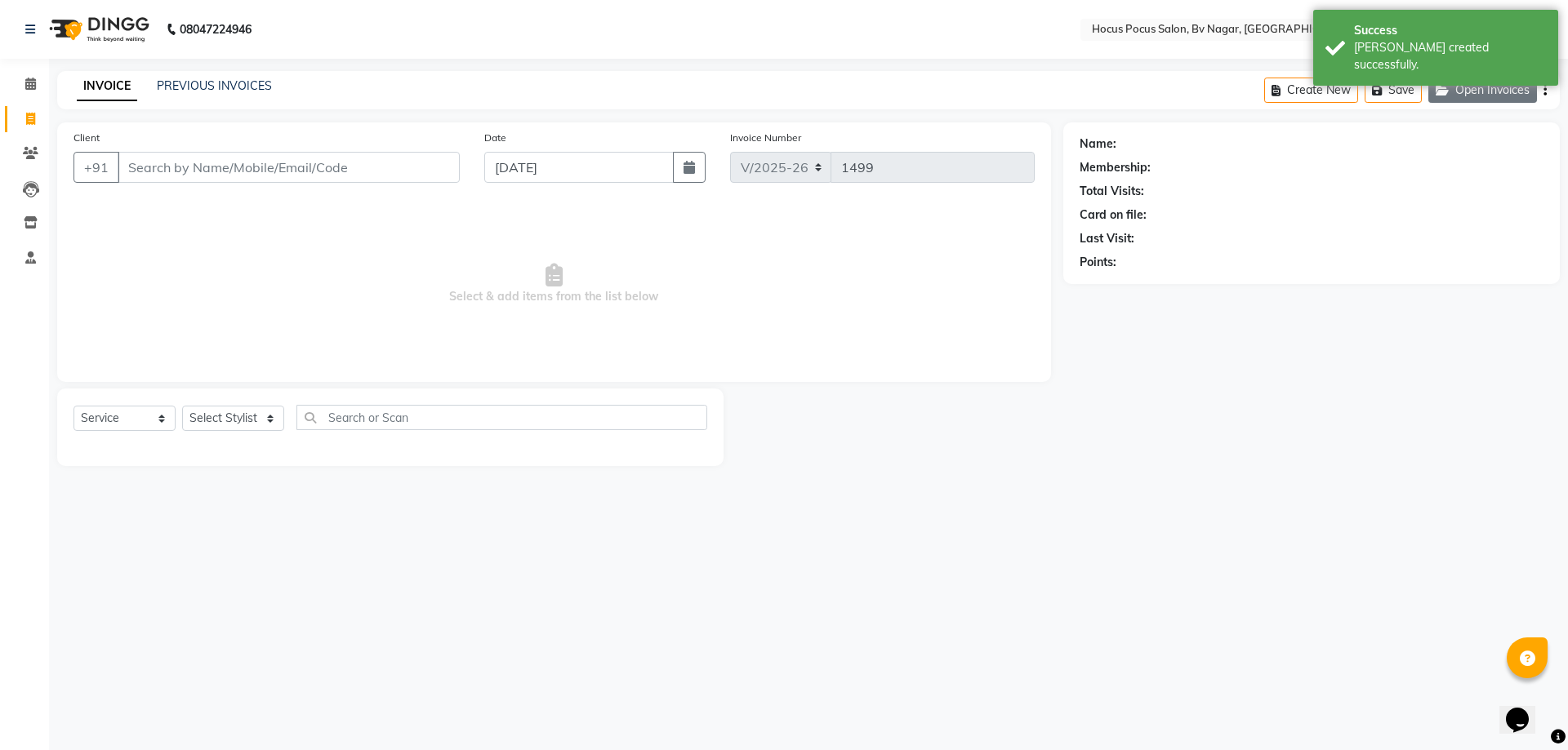
click at [1438, 87] on icon "button" at bounding box center [1446, 91] width 20 height 12
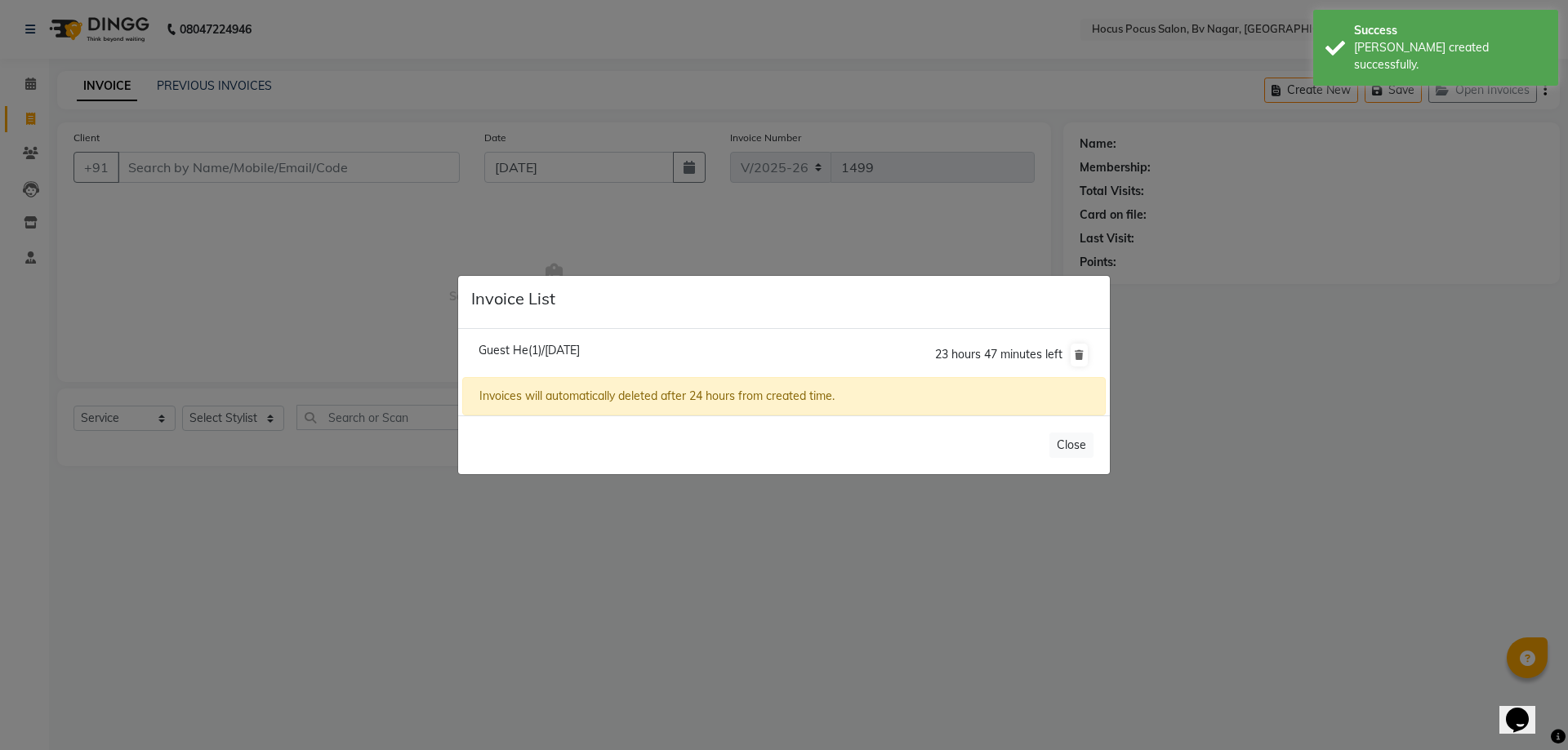
click at [580, 345] on span "Guest He(1)/[DATE]" at bounding box center [529, 350] width 101 height 15
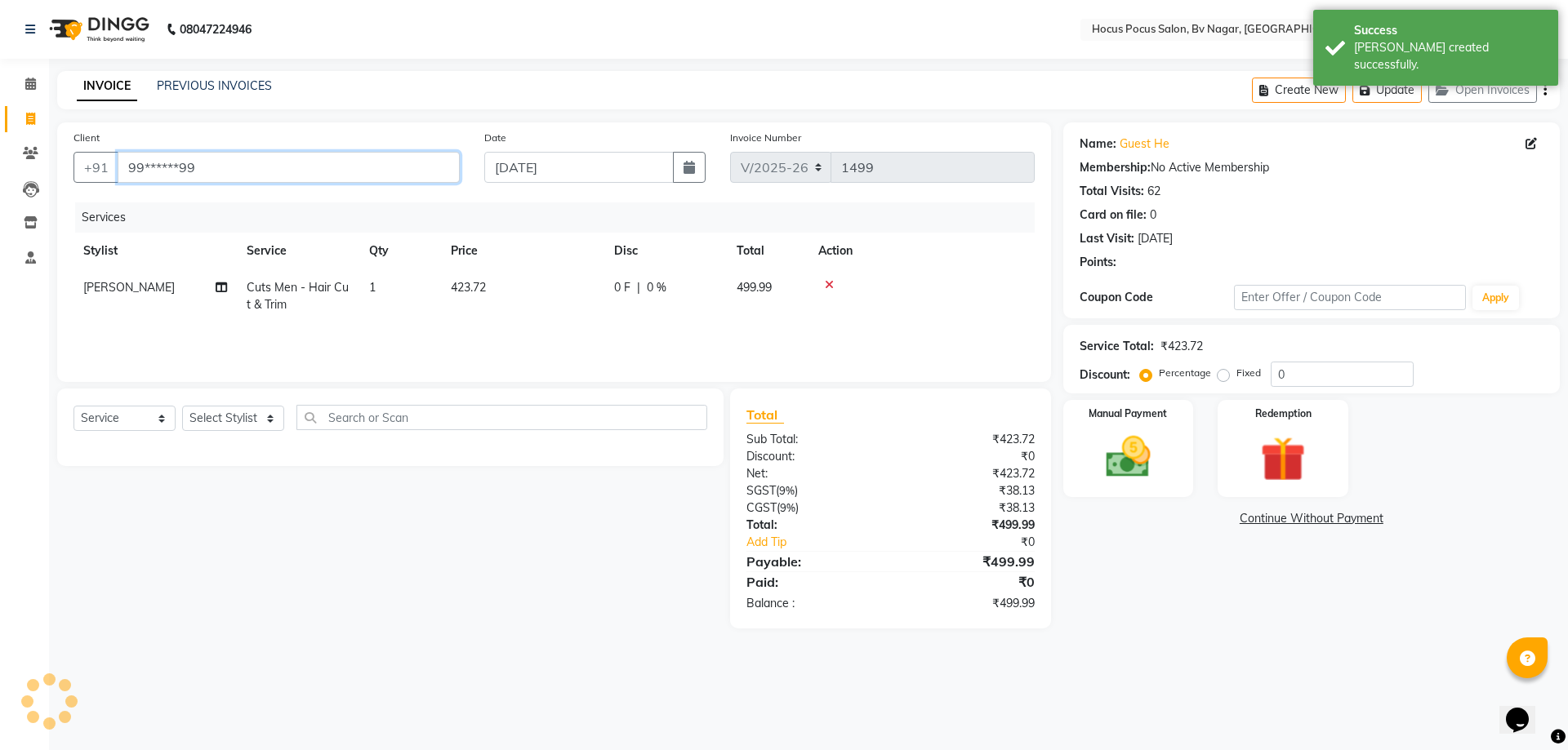
click at [342, 167] on input "99******99" at bounding box center [289, 167] width 342 height 31
type input "9"
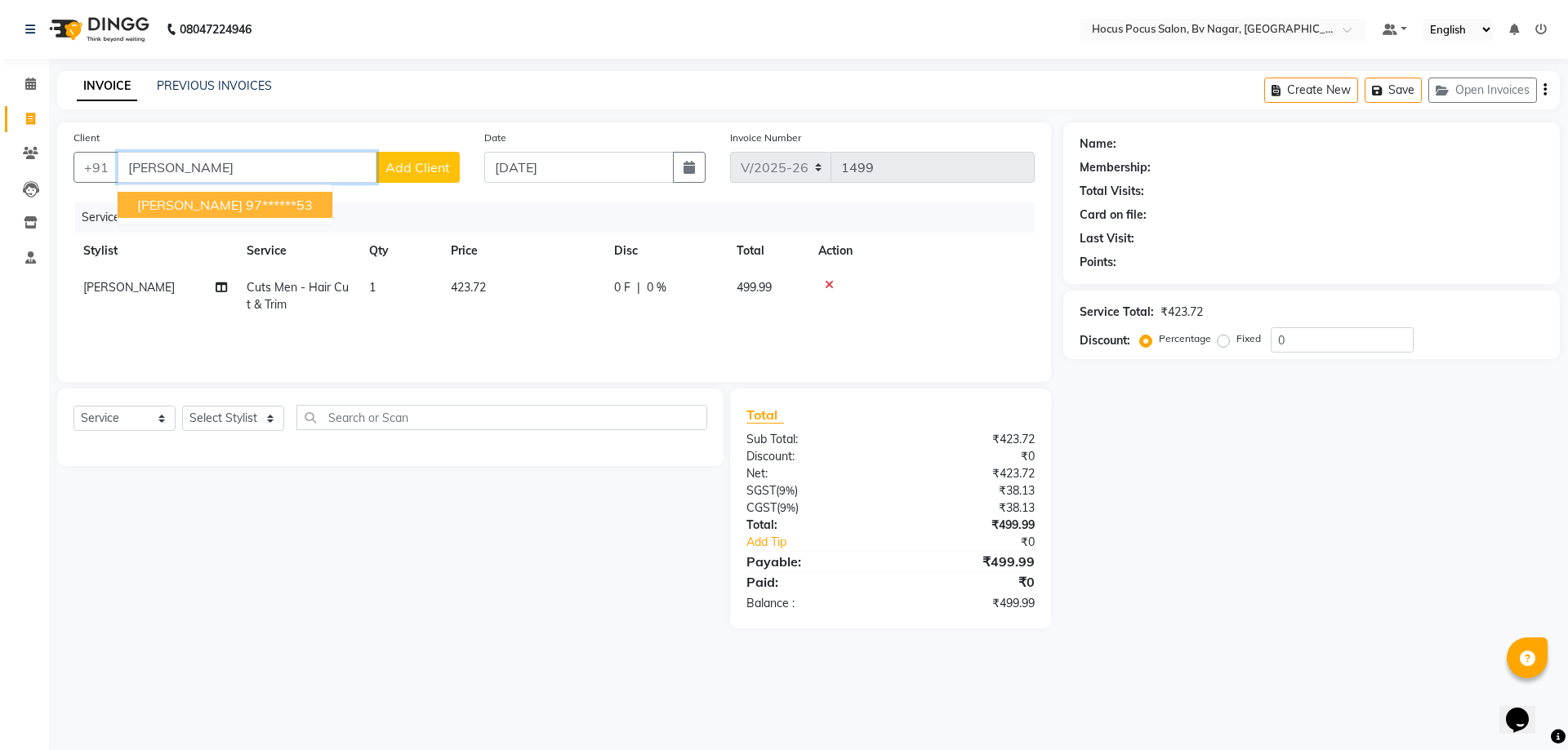
click at [252, 195] on button "[PERSON_NAME] M 97******53" at bounding box center [225, 205] width 215 height 26
type input "97******53"
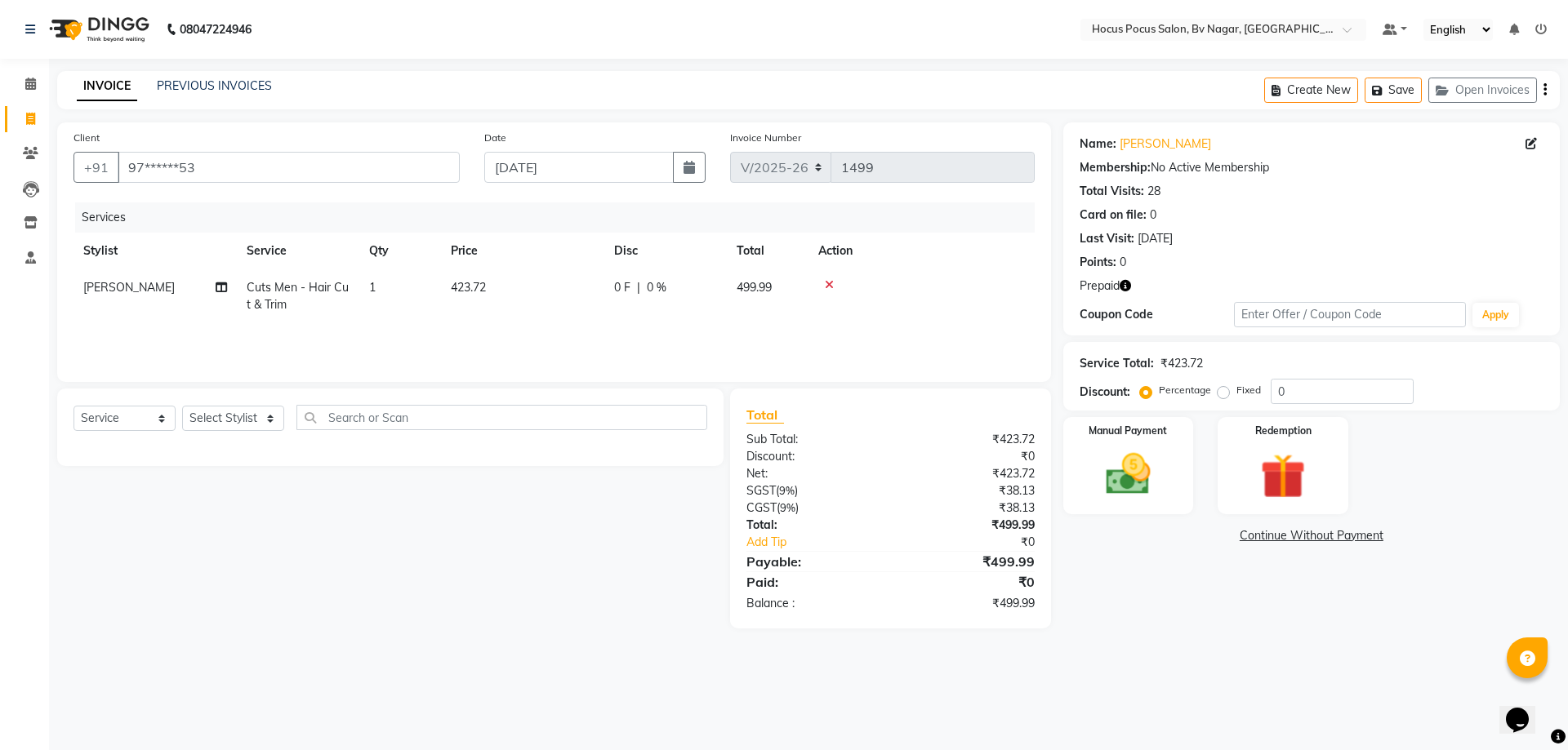
drag, startPoint x: 489, startPoint y: 281, endPoint x: 524, endPoint y: 295, distance: 37.7
click at [490, 281] on td "423.72" at bounding box center [523, 296] width 163 height 54
select select "62622"
click at [589, 289] on input "423.72" at bounding box center [599, 292] width 143 height 26
type input "4"
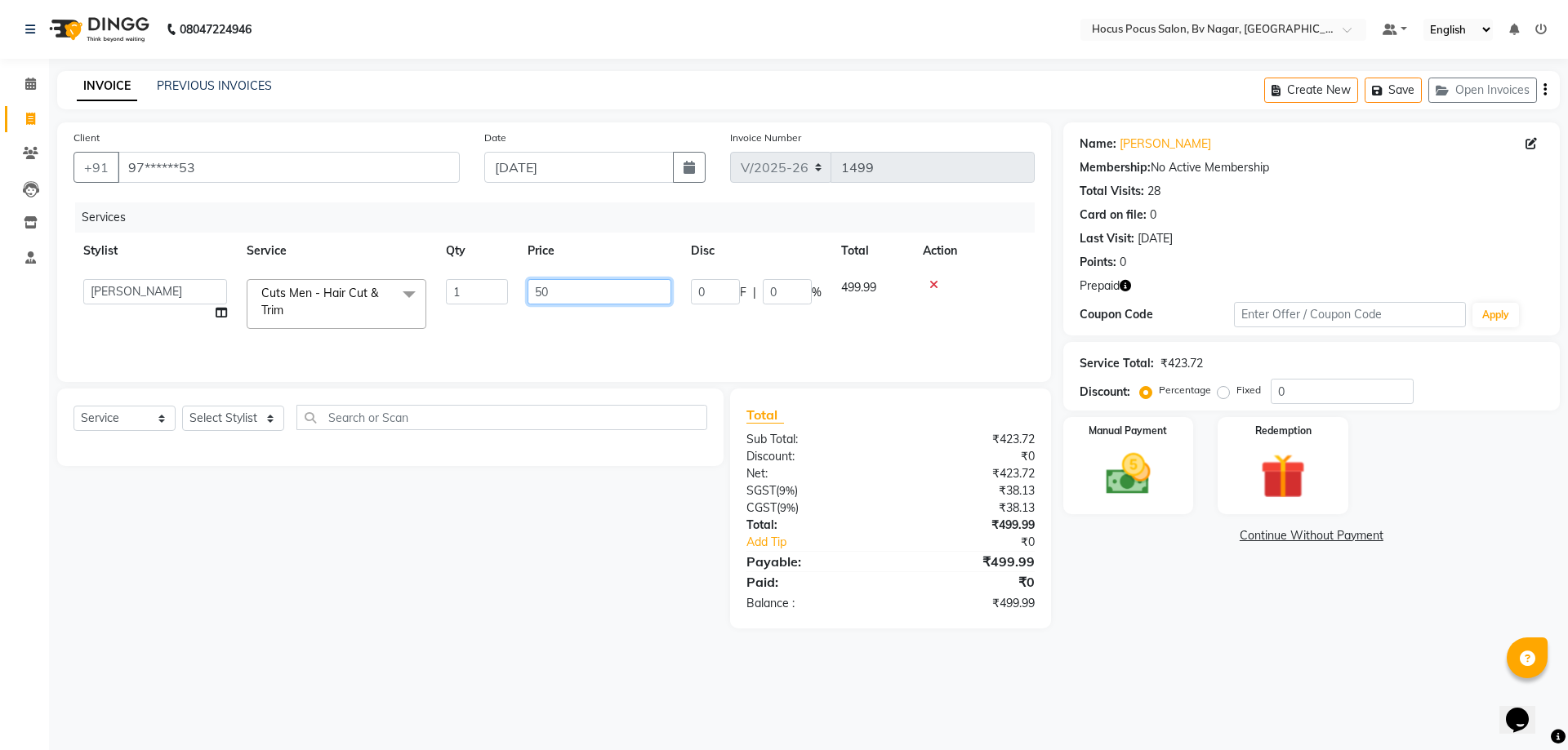
type input "500"
click at [575, 501] on div "Select Service Product Membership Package Voucher Prepaid Gift Card Select Styl…" at bounding box center [383, 509] width 678 height 240
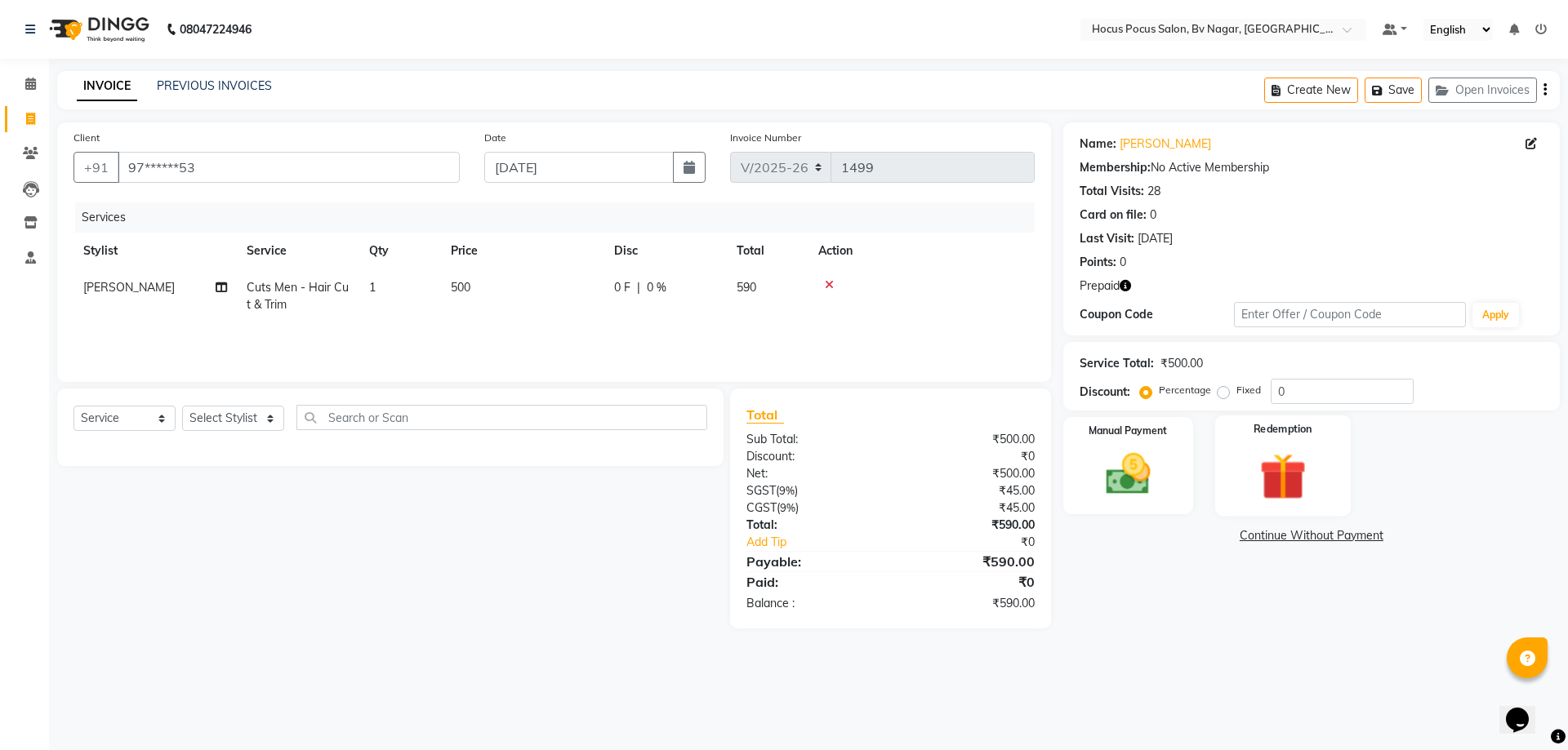
click at [1264, 466] on img at bounding box center [1283, 476] width 76 height 58
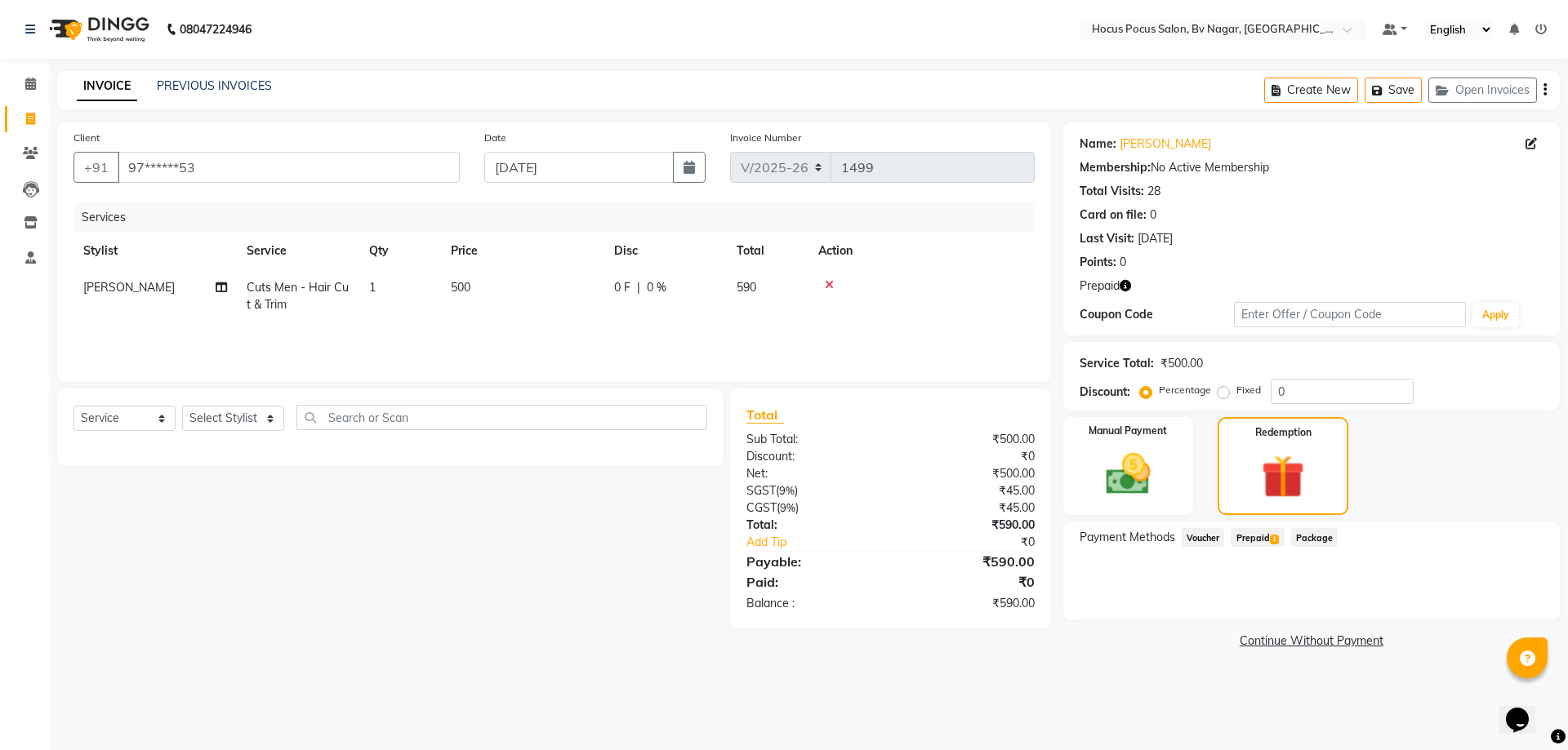
click at [1256, 537] on span "Prepaid 1" at bounding box center [1257, 537] width 53 height 19
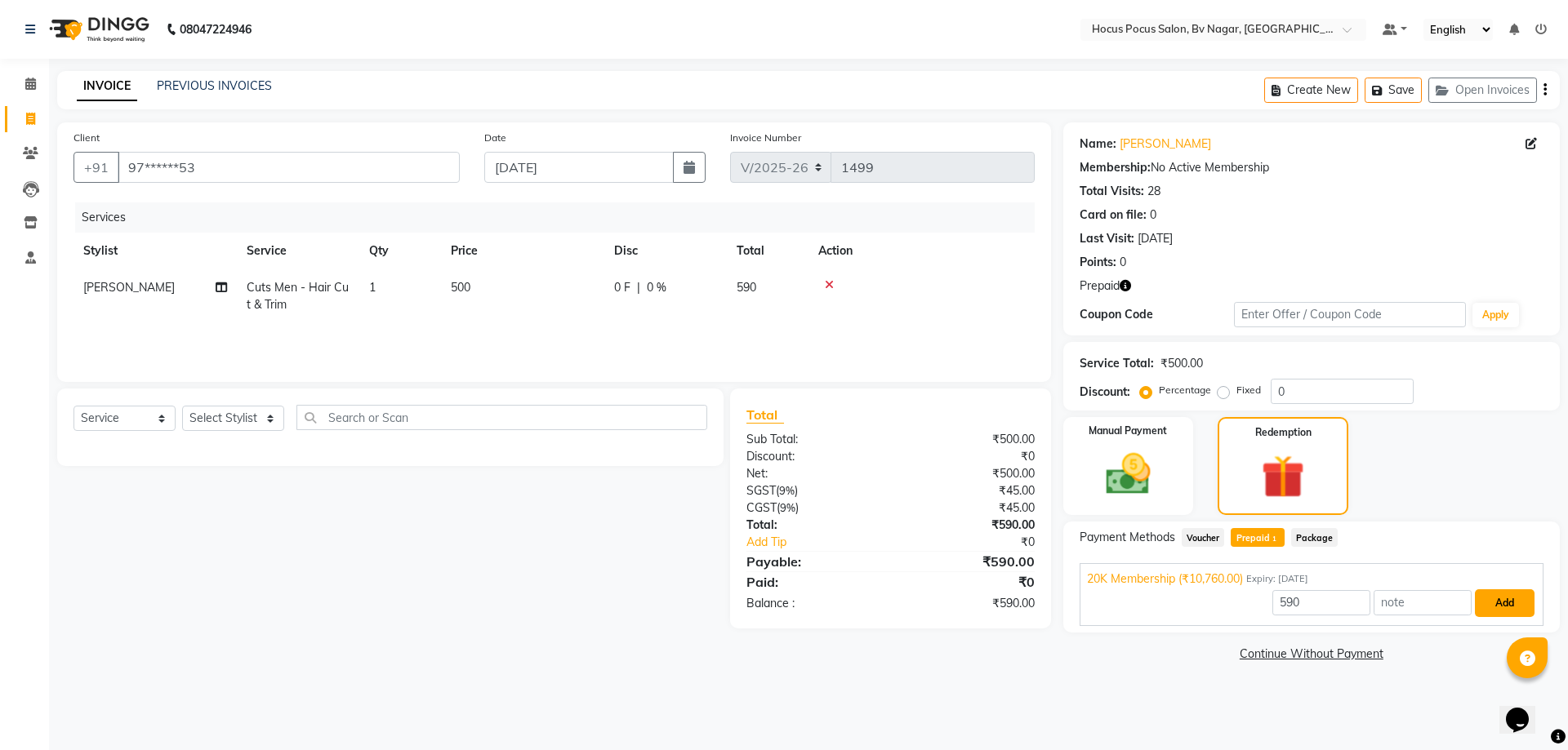
click at [1521, 602] on button "Add" at bounding box center [1505, 603] width 59 height 28
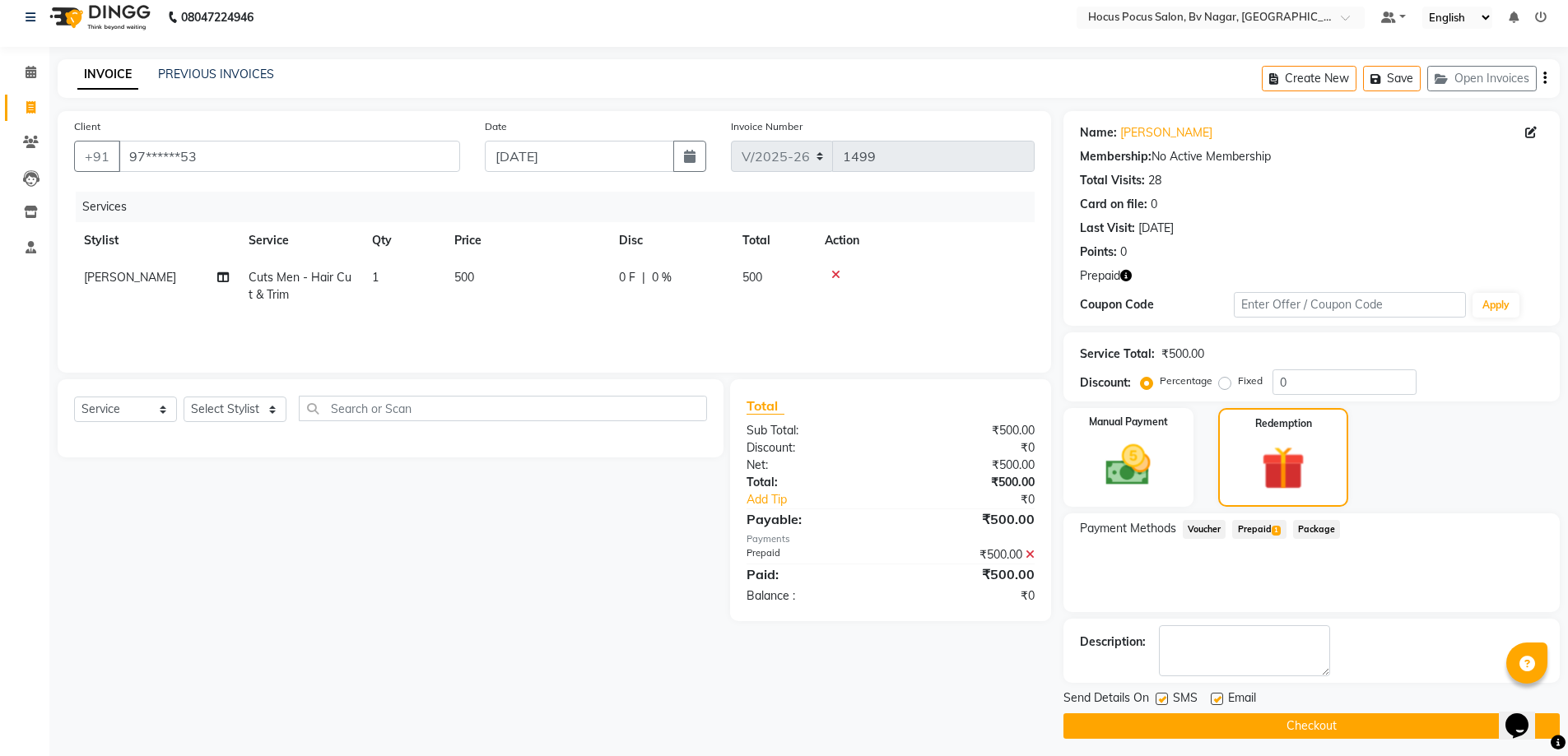
scroll to position [20, 0]
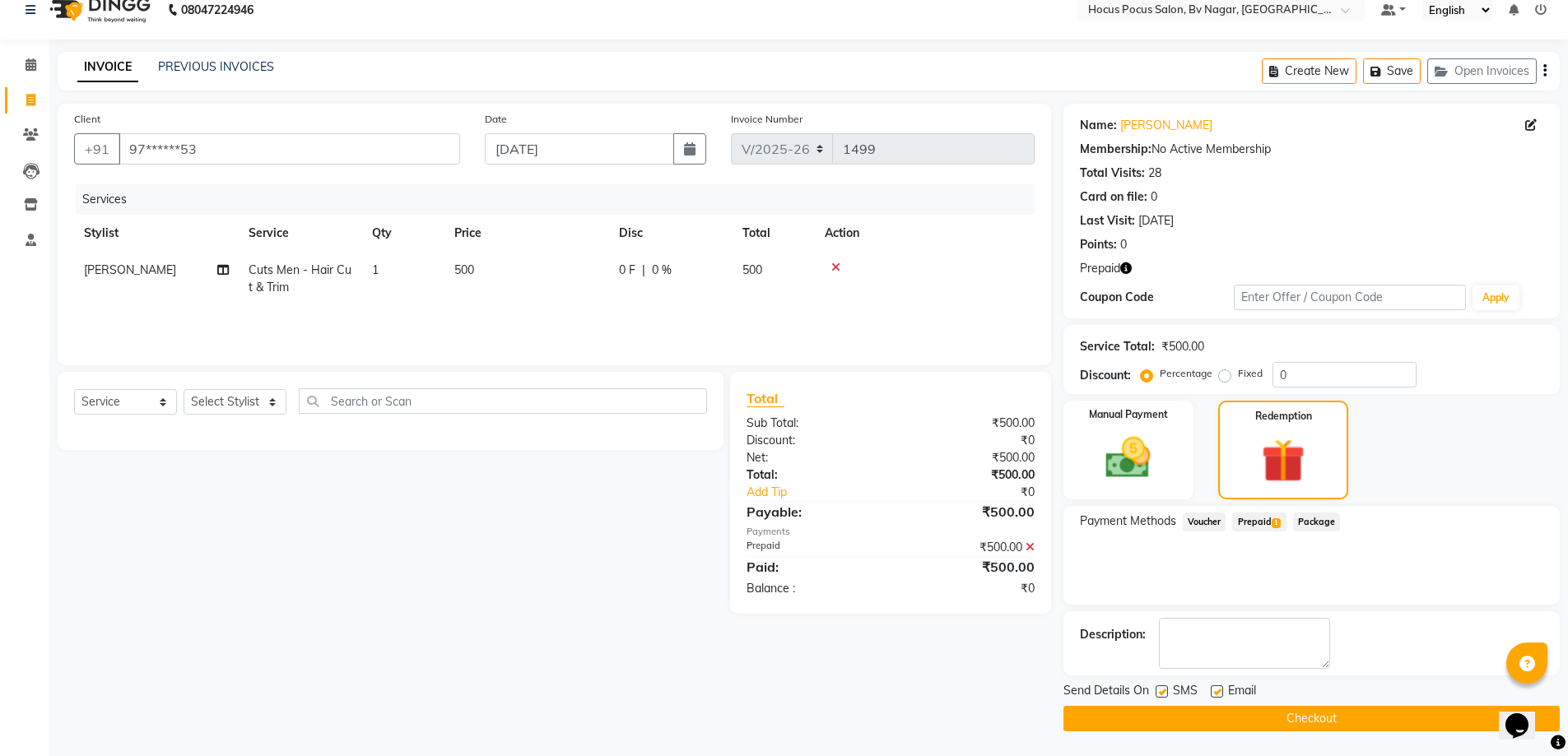
click at [1164, 692] on label at bounding box center [1162, 691] width 12 height 12
click at [1164, 692] on input "checkbox" at bounding box center [1161, 692] width 11 height 11
checkbox input "false"
click at [1175, 712] on button "Checkout" at bounding box center [1311, 719] width 496 height 26
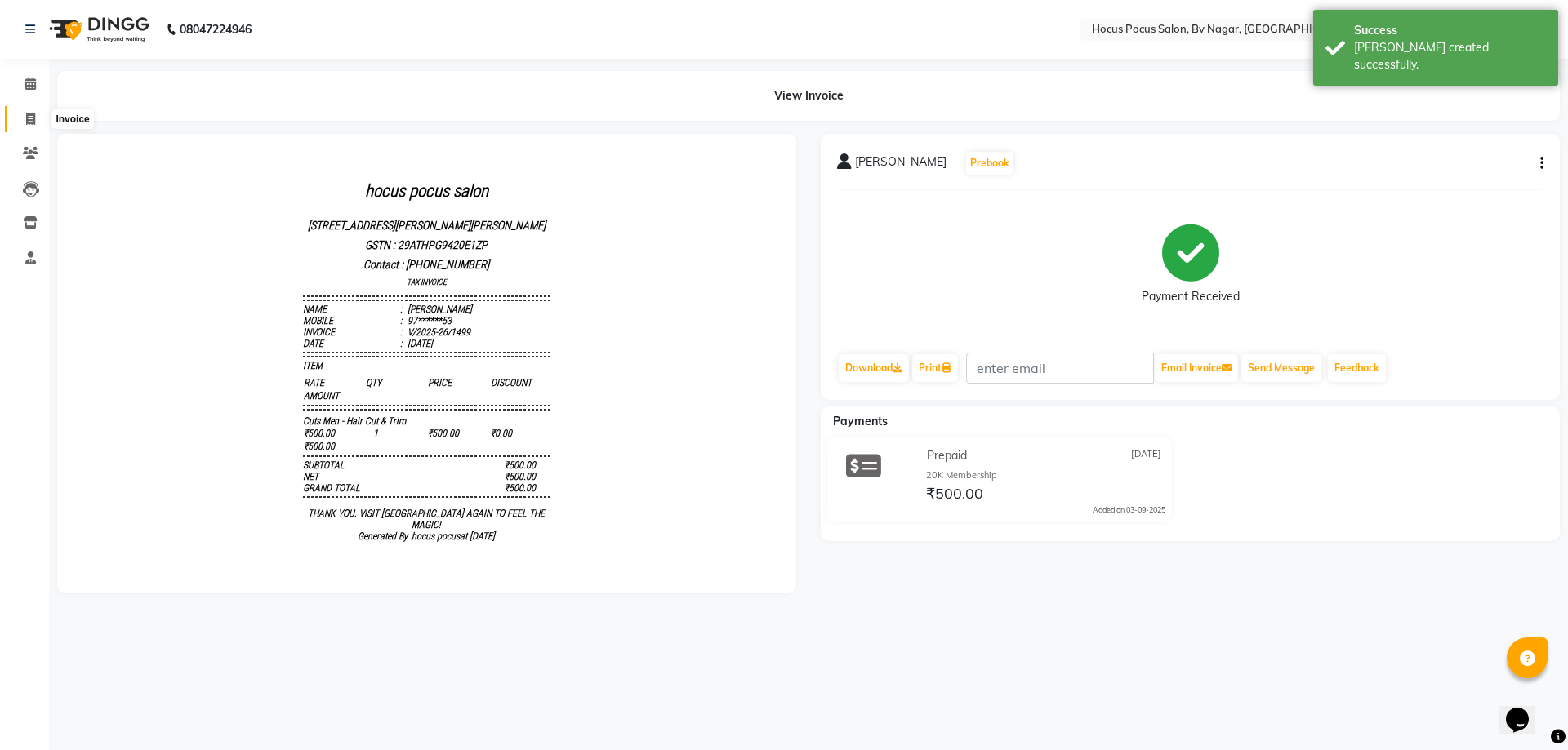
click at [33, 121] on icon at bounding box center [31, 119] width 9 height 12
select select "service"
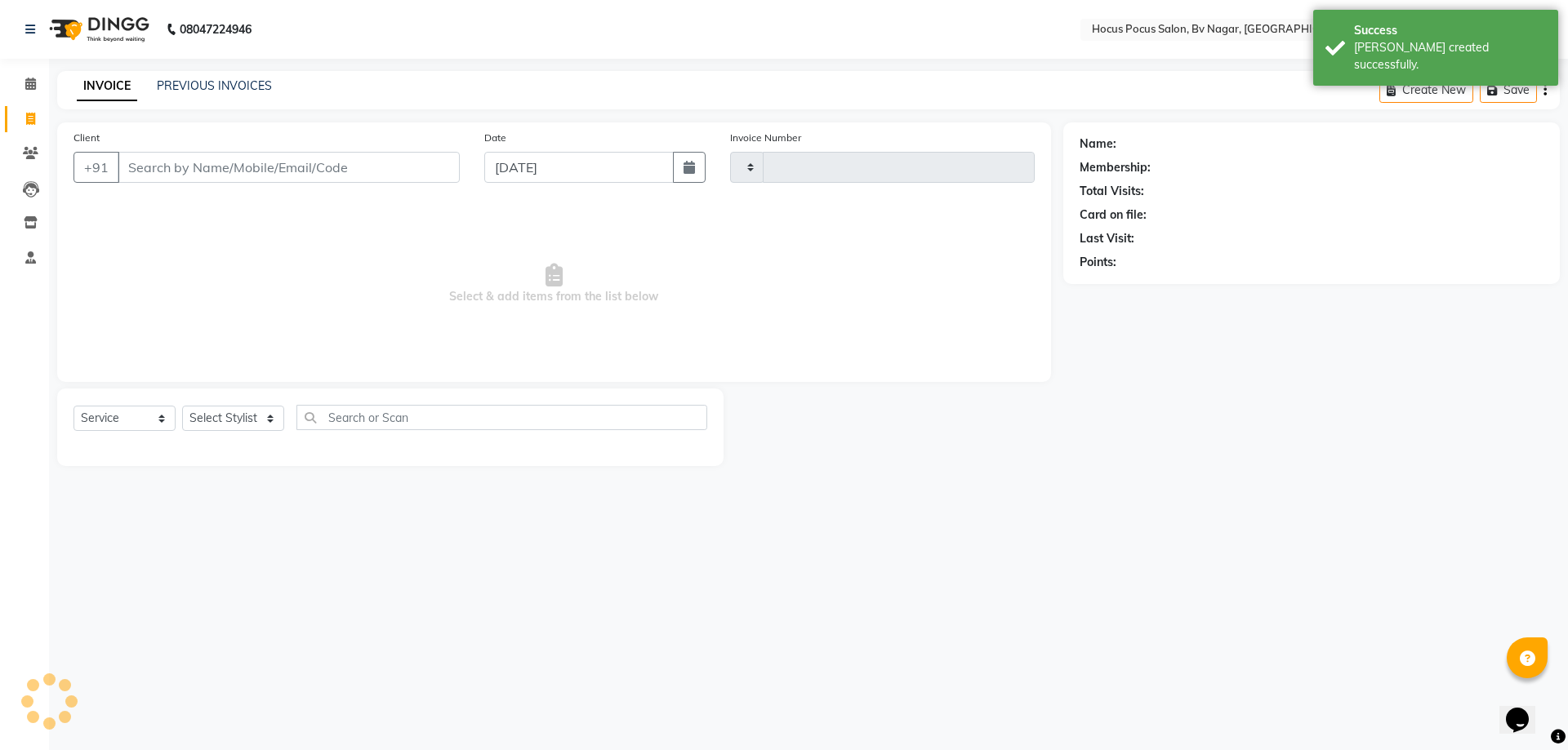
type input "1500"
select select "6056"
click at [1525, 87] on button "Open Invoices" at bounding box center [1483, 90] width 109 height 26
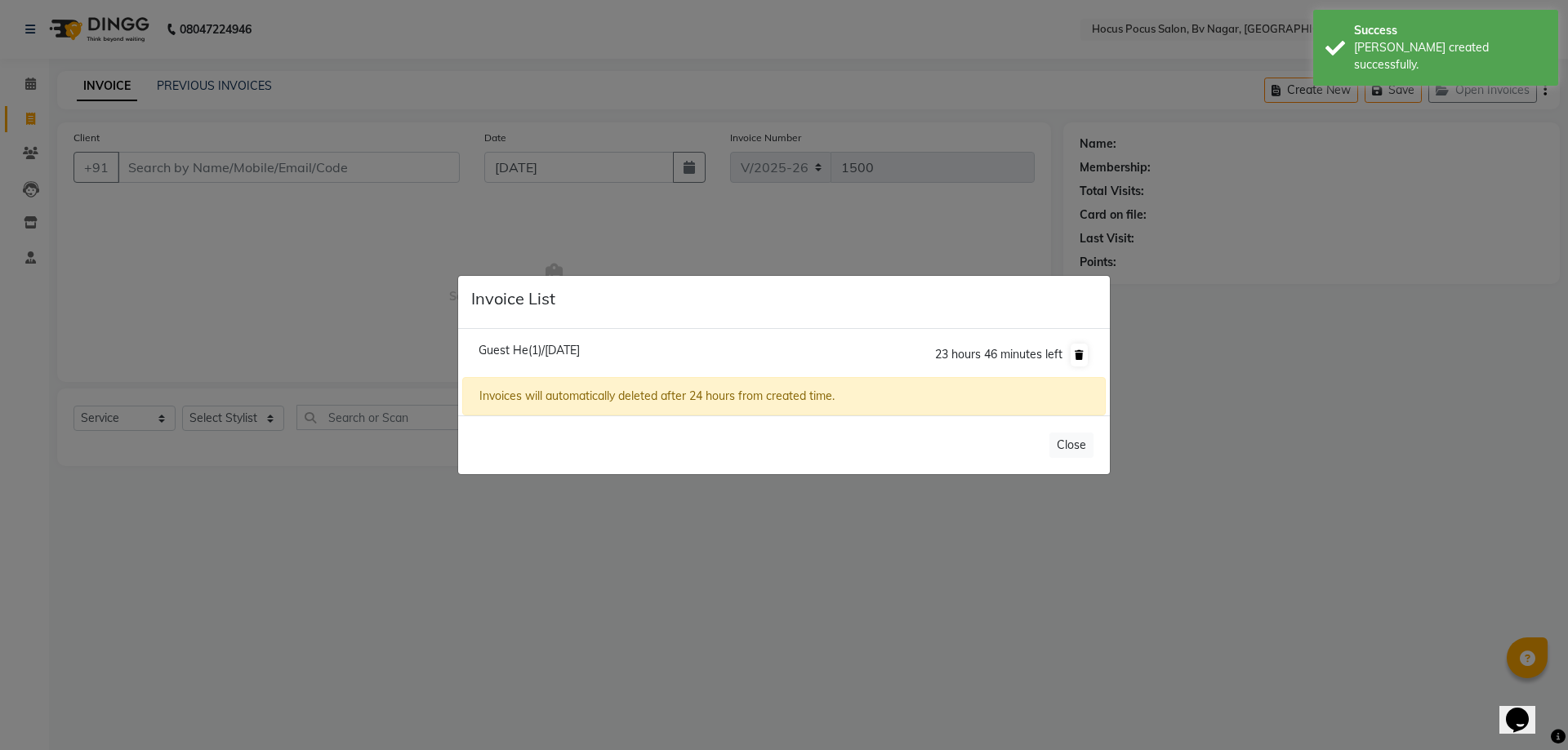
click at [1083, 354] on icon at bounding box center [1079, 355] width 9 height 10
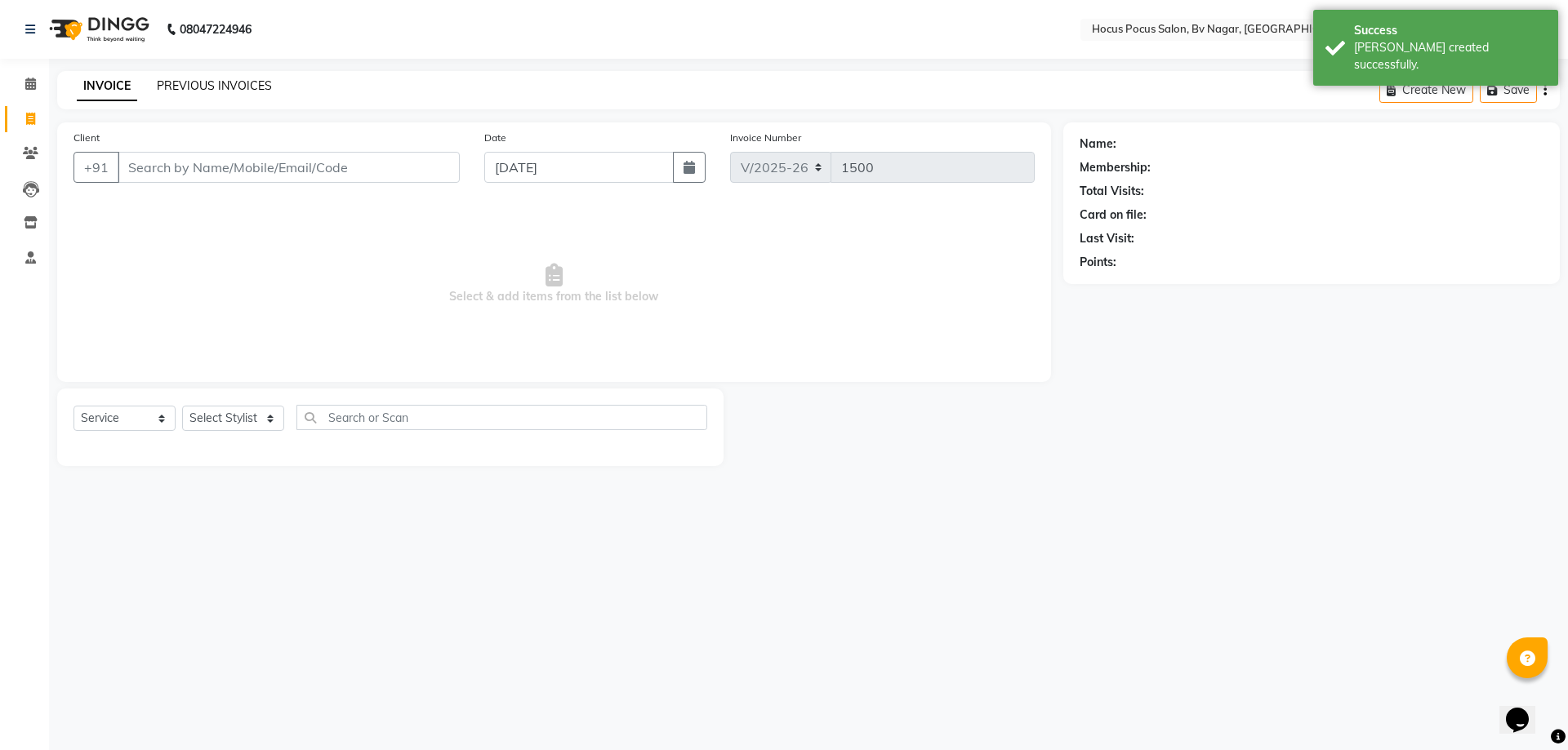
click at [246, 82] on link "PREVIOUS INVOICES" at bounding box center [214, 86] width 115 height 15
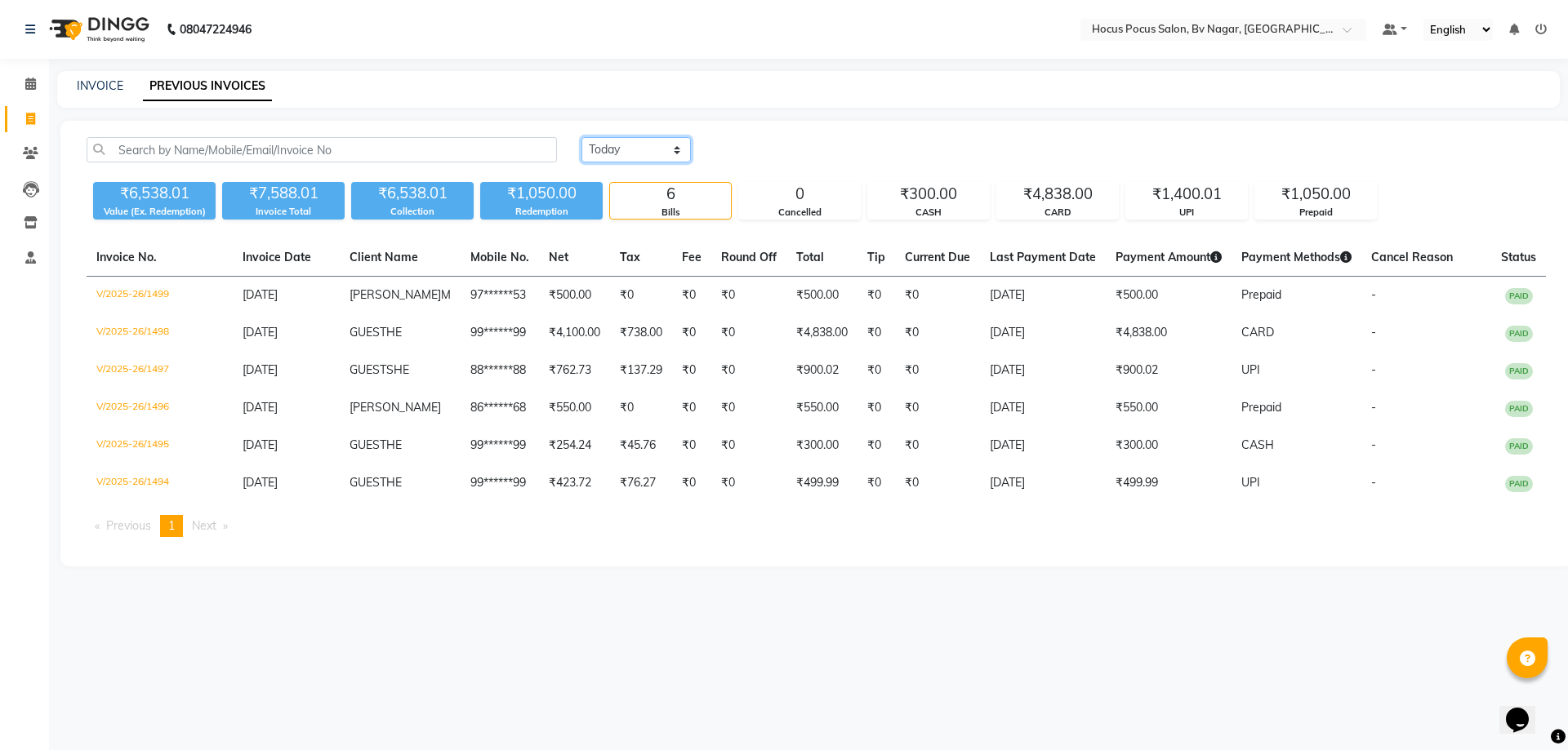
click at [681, 148] on select "[DATE] [DATE] Custom Range" at bounding box center [636, 149] width 110 height 26
select select "range"
click at [581, 137] on select "[DATE] [DATE] Custom Range" at bounding box center [636, 149] width 110 height 26
click at [760, 139] on input "[DATE]" at bounding box center [769, 150] width 115 height 23
select select "9"
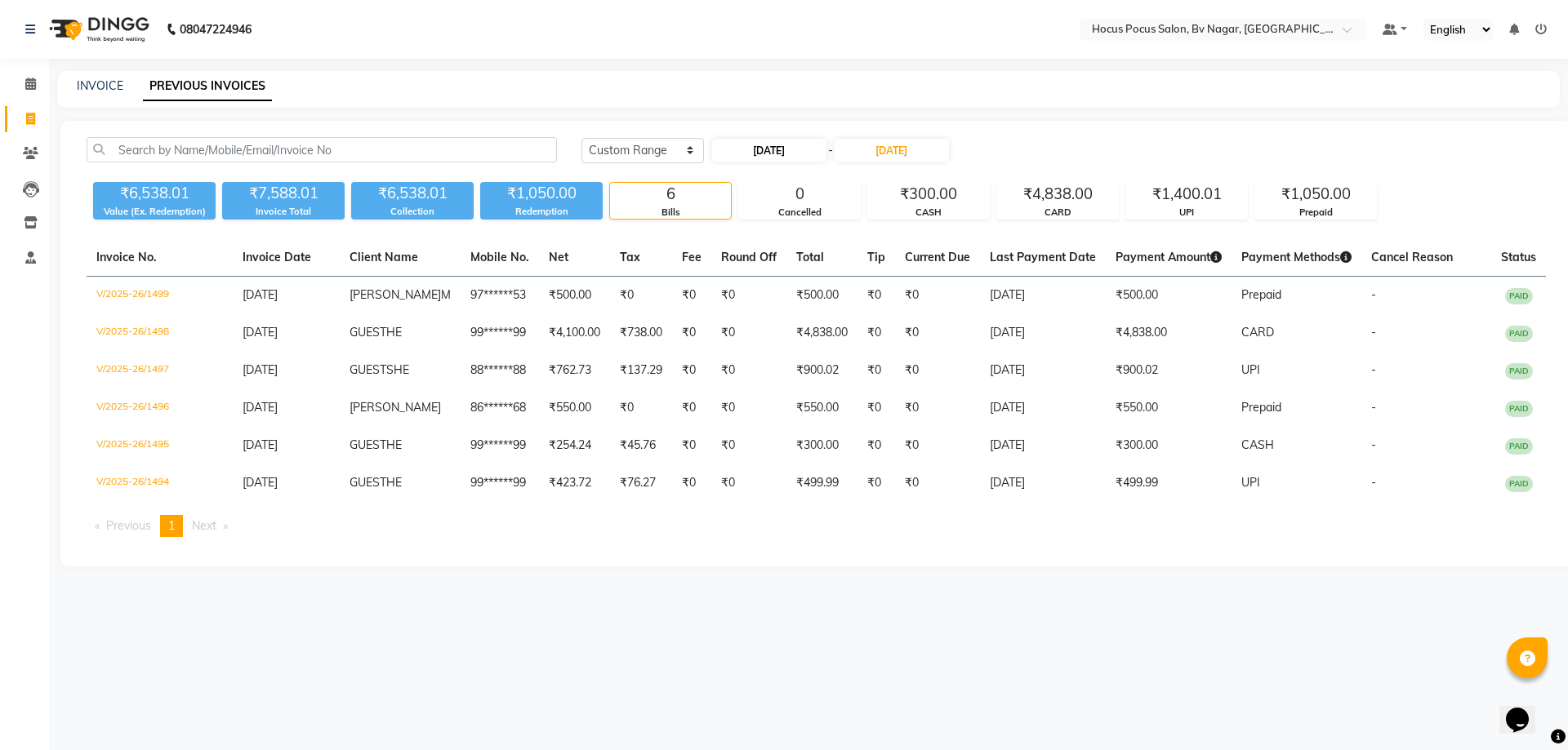
select select "2025"
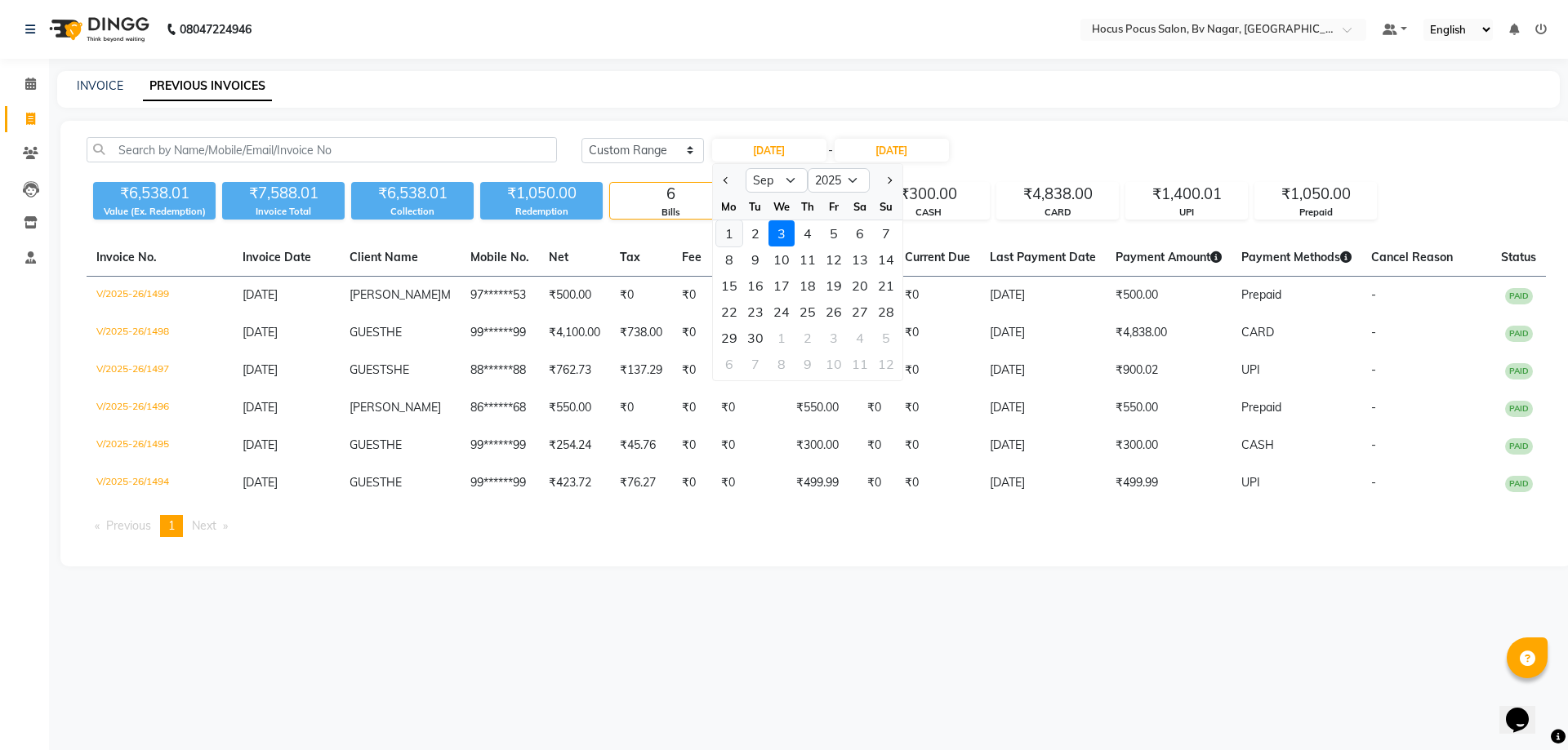
click at [722, 236] on div "1" at bounding box center [730, 233] width 26 height 26
type input "01-09-2025"
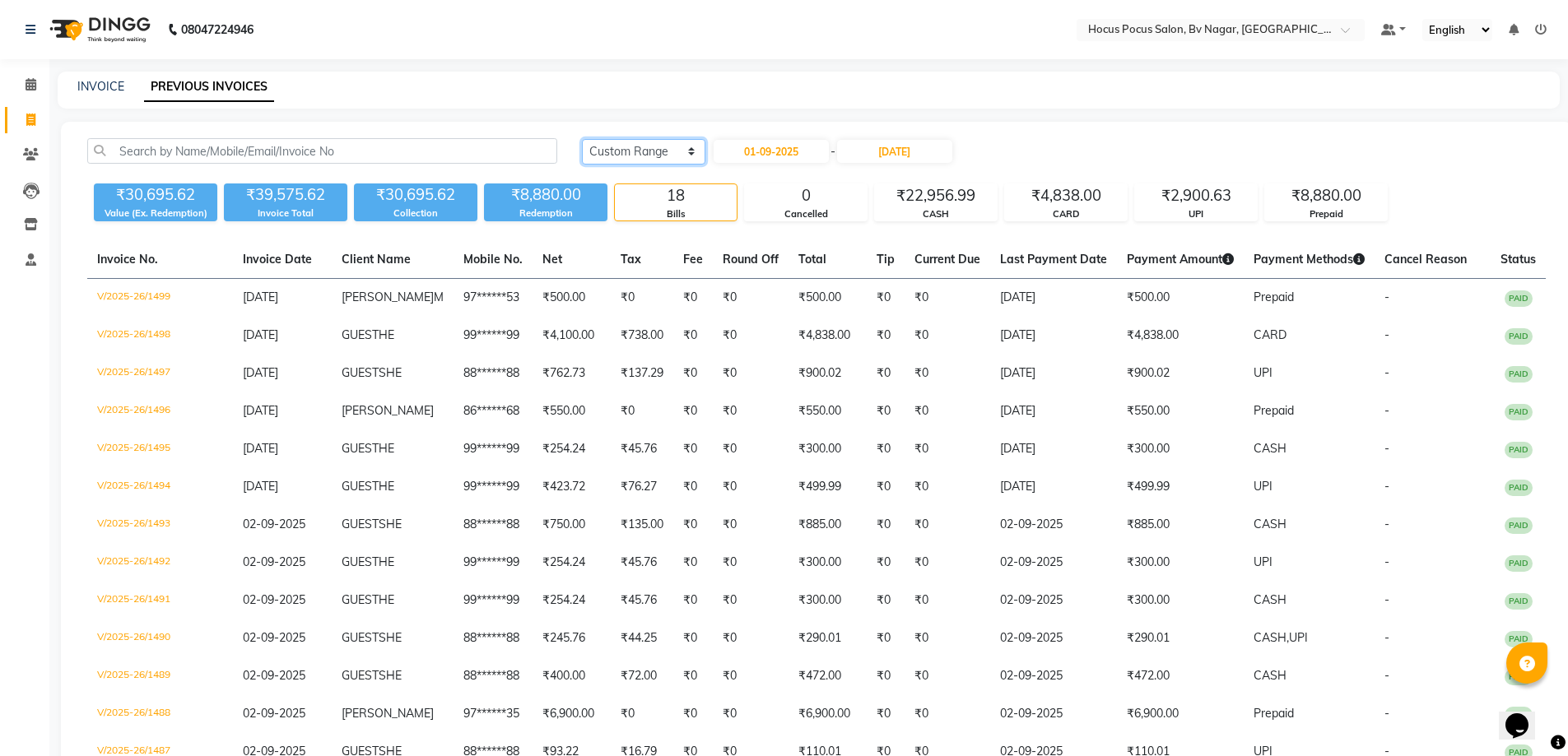
click at [665, 152] on select "[DATE] [DATE] Custom Range" at bounding box center [643, 151] width 124 height 26
click at [582, 139] on select "[DATE] [DATE] Custom Range" at bounding box center [643, 151] width 124 height 26
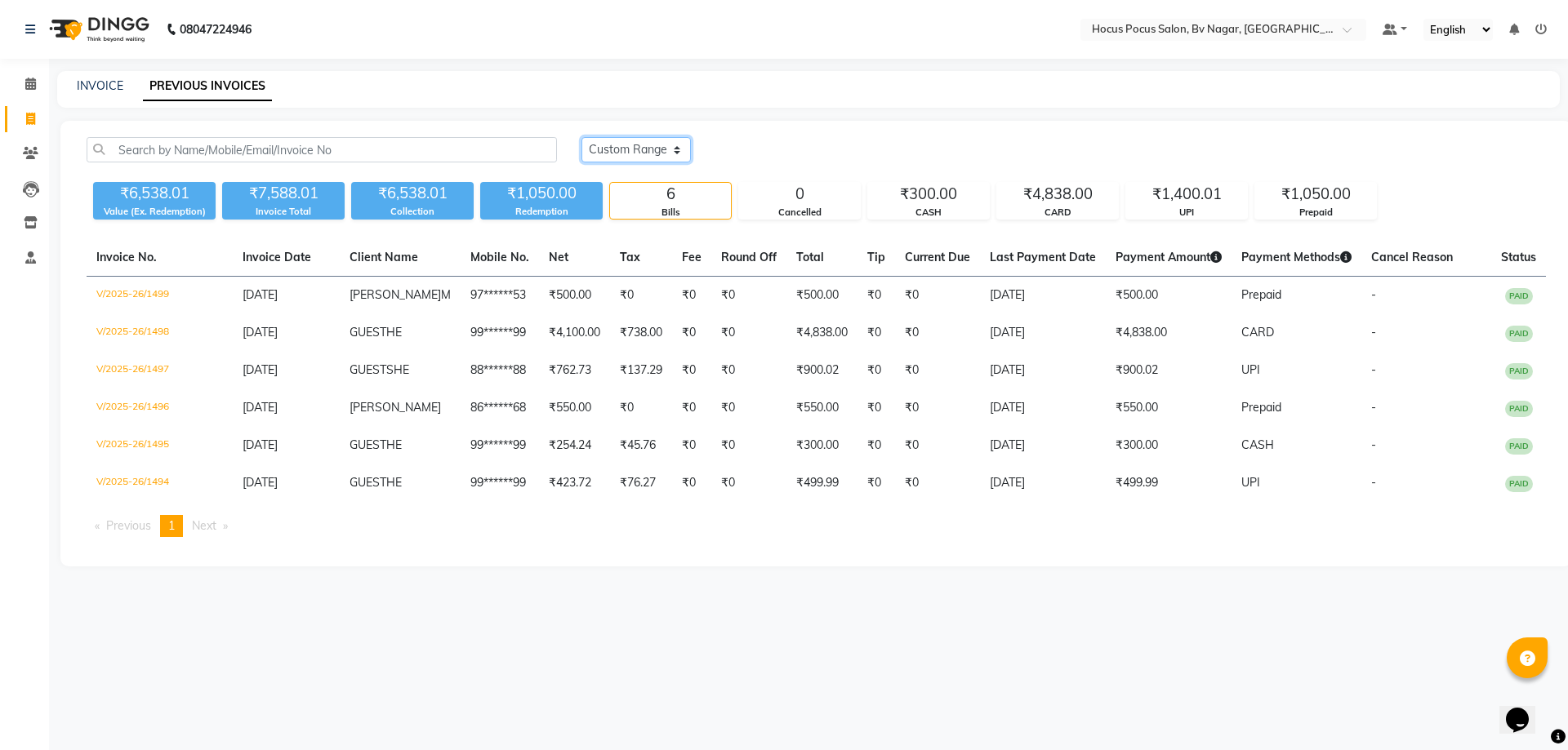
click at [656, 159] on select "[DATE] [DATE] Custom Range" at bounding box center [636, 149] width 110 height 26
select select "range"
click at [581, 137] on select "[DATE] [DATE] Custom Range" at bounding box center [636, 149] width 110 height 26
click at [746, 156] on input "[DATE]" at bounding box center [769, 150] width 115 height 23
select select "9"
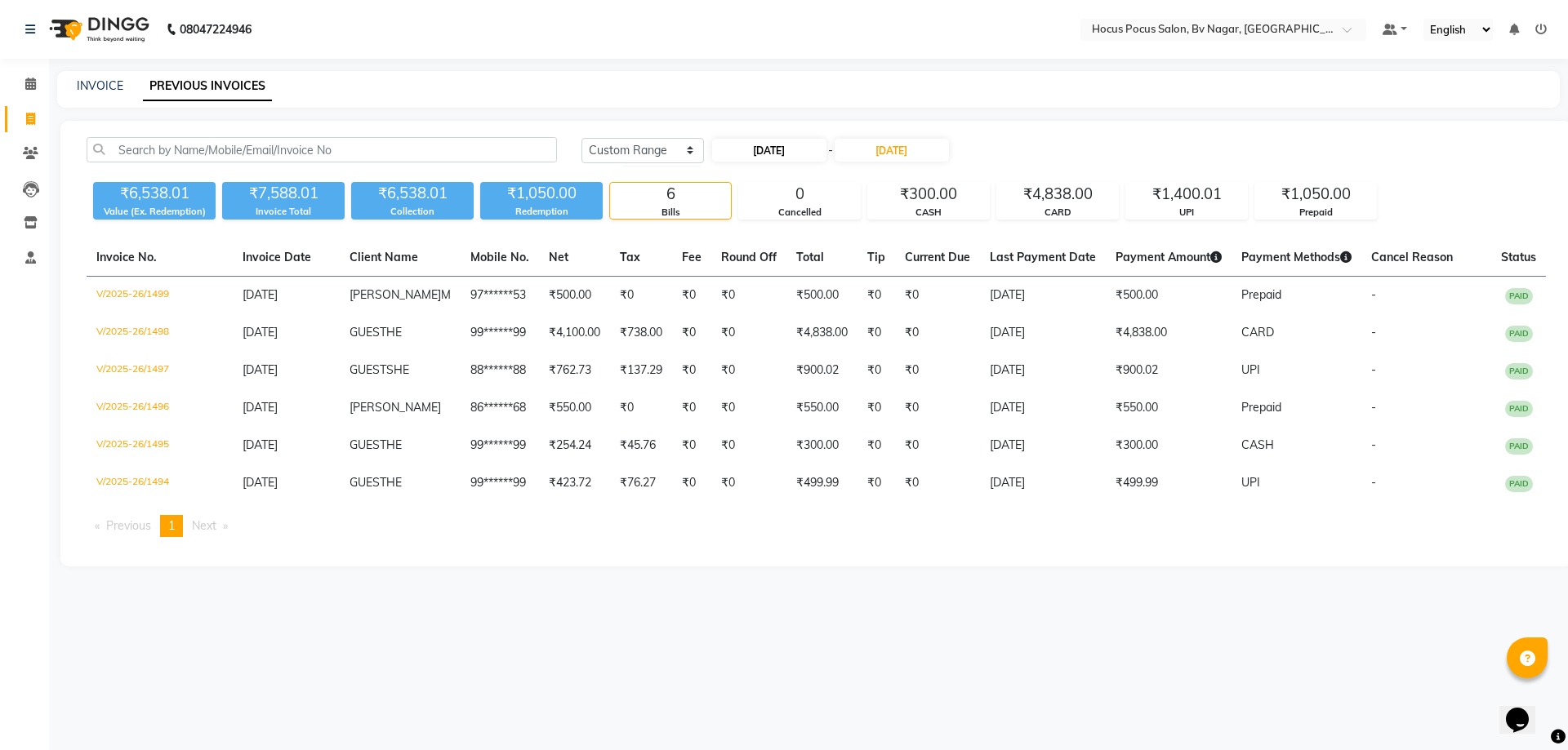
select select "2025"
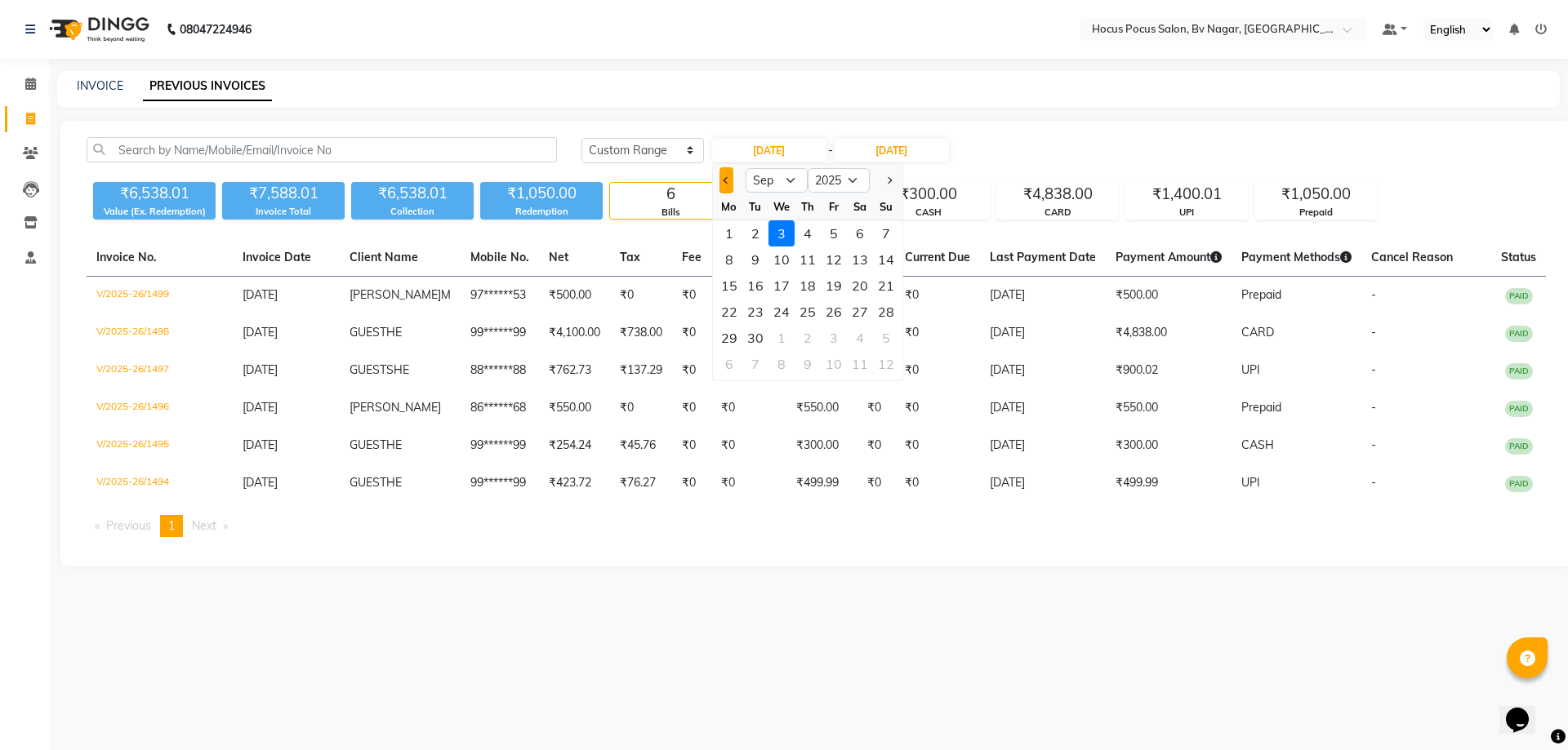
click at [721, 184] on button "Previous month" at bounding box center [726, 180] width 14 height 26
select select "8"
click at [833, 234] on div "1" at bounding box center [834, 233] width 26 height 26
type input "[DATE]"
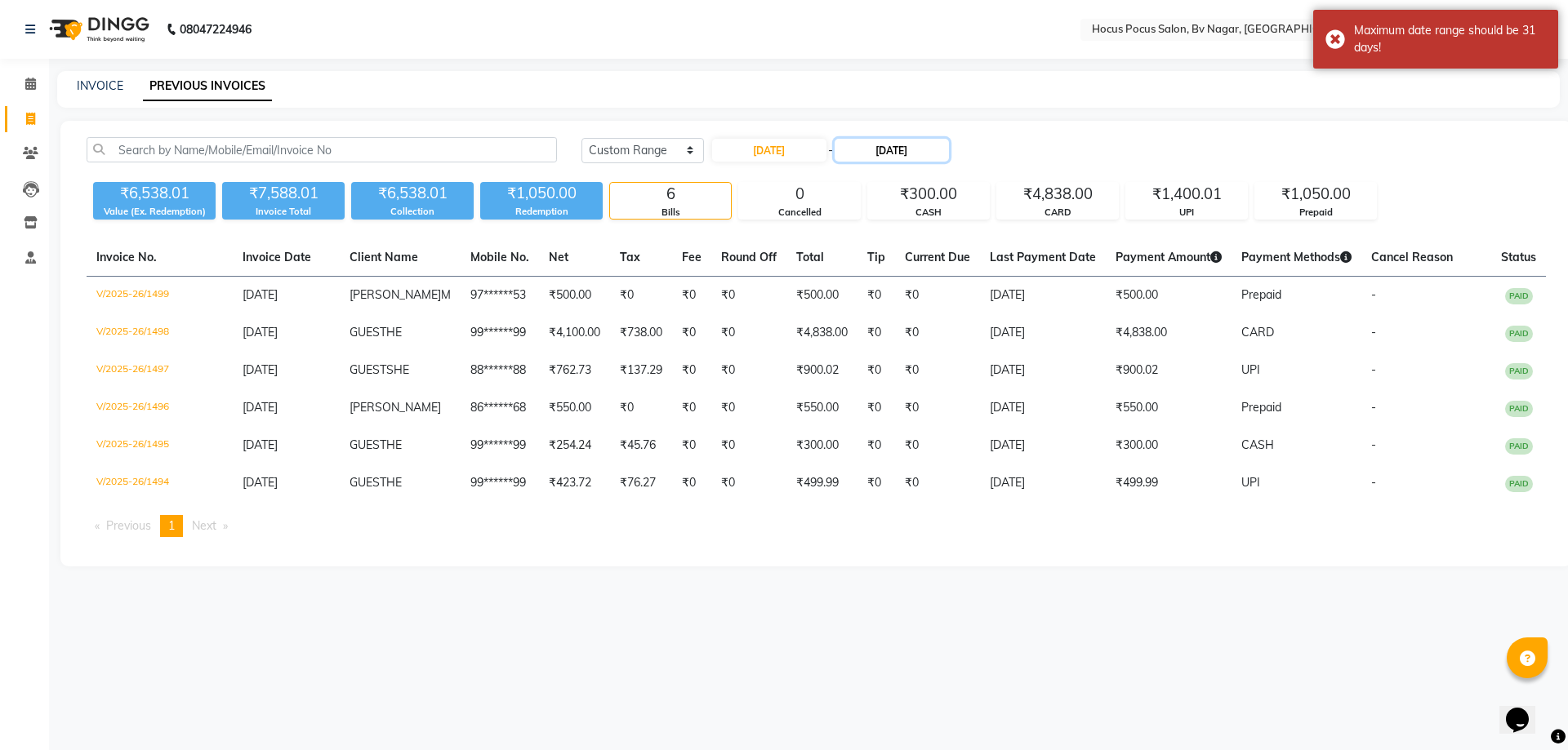
click at [885, 148] on input "[DATE]" at bounding box center [892, 150] width 115 height 23
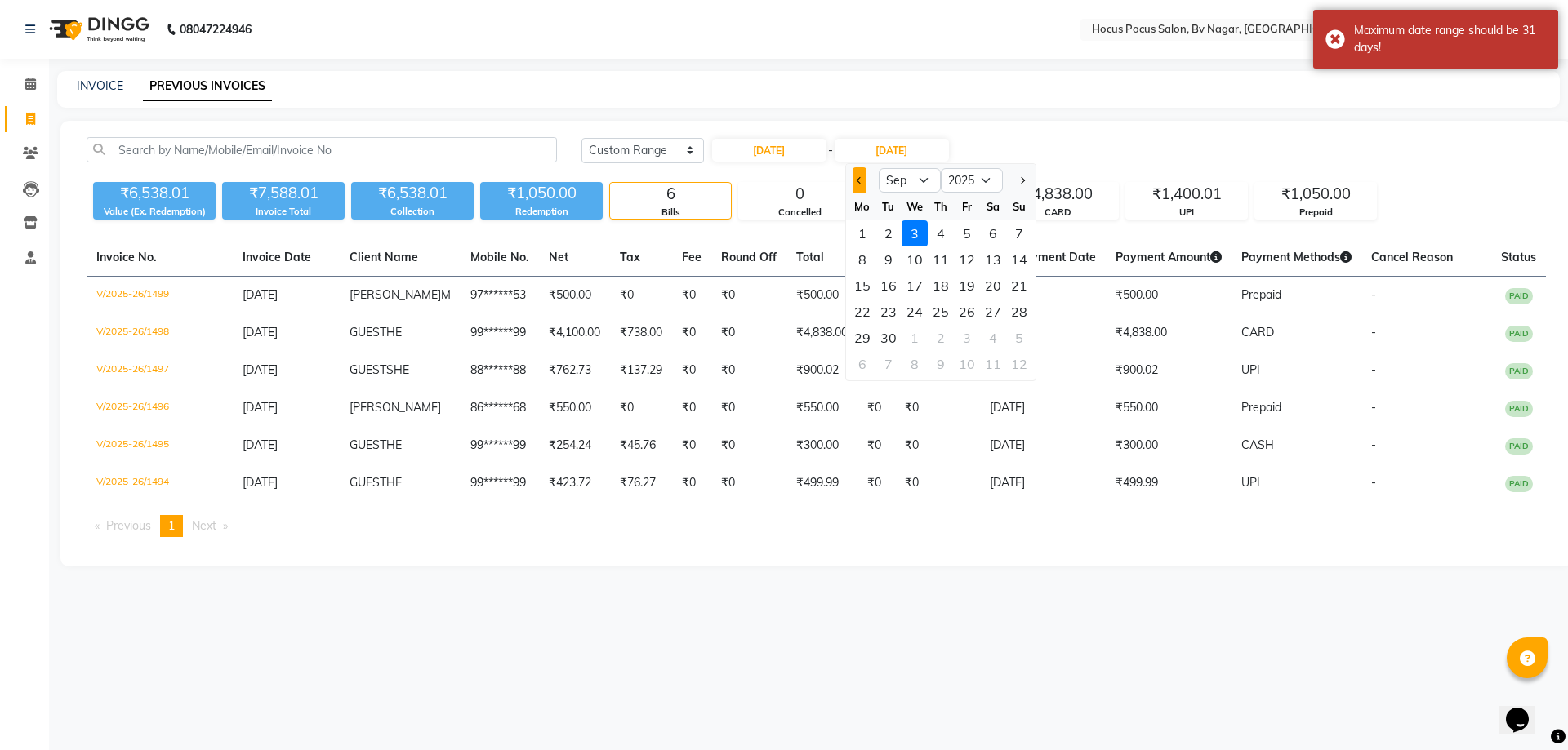
click at [857, 184] on button "Previous month" at bounding box center [859, 180] width 14 height 26
select select "8"
click at [1016, 342] on div "31" at bounding box center [1020, 338] width 26 height 26
type input "31-08-2025"
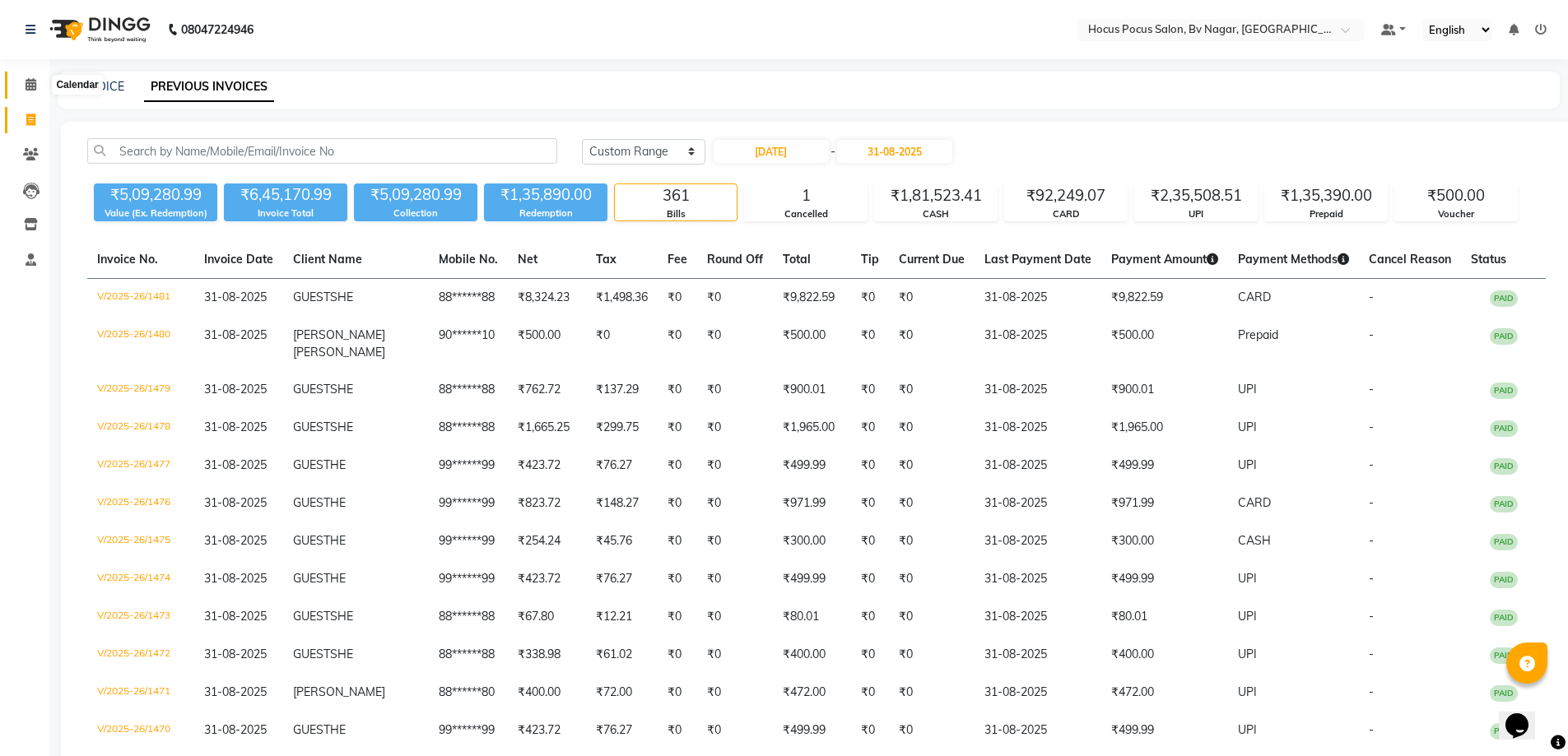
click at [28, 83] on icon at bounding box center [31, 84] width 11 height 12
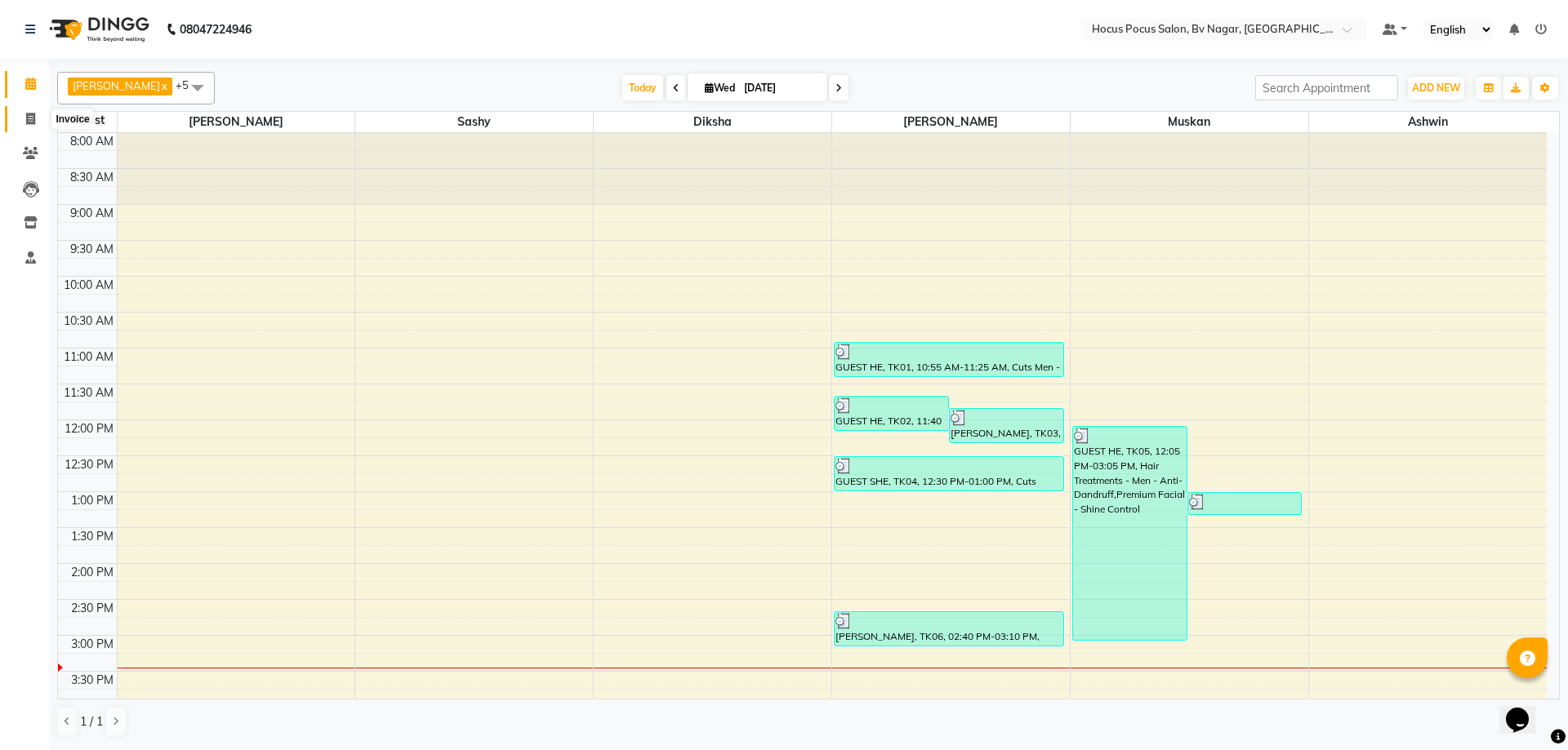
click at [27, 115] on icon at bounding box center [31, 119] width 9 height 12
select select "service"
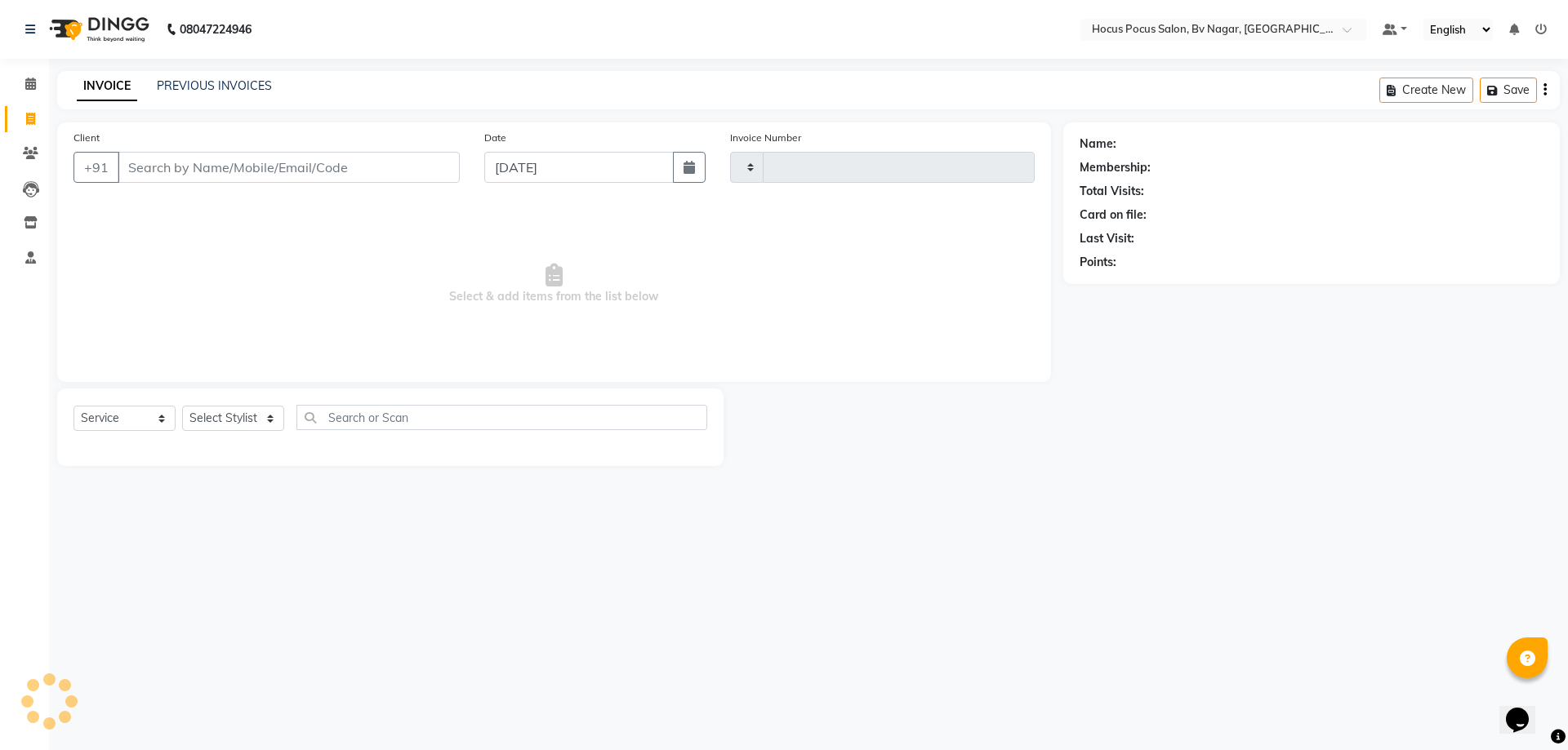
type input "1500"
select select "6056"
